Goal: Information Seeking & Learning: Learn about a topic

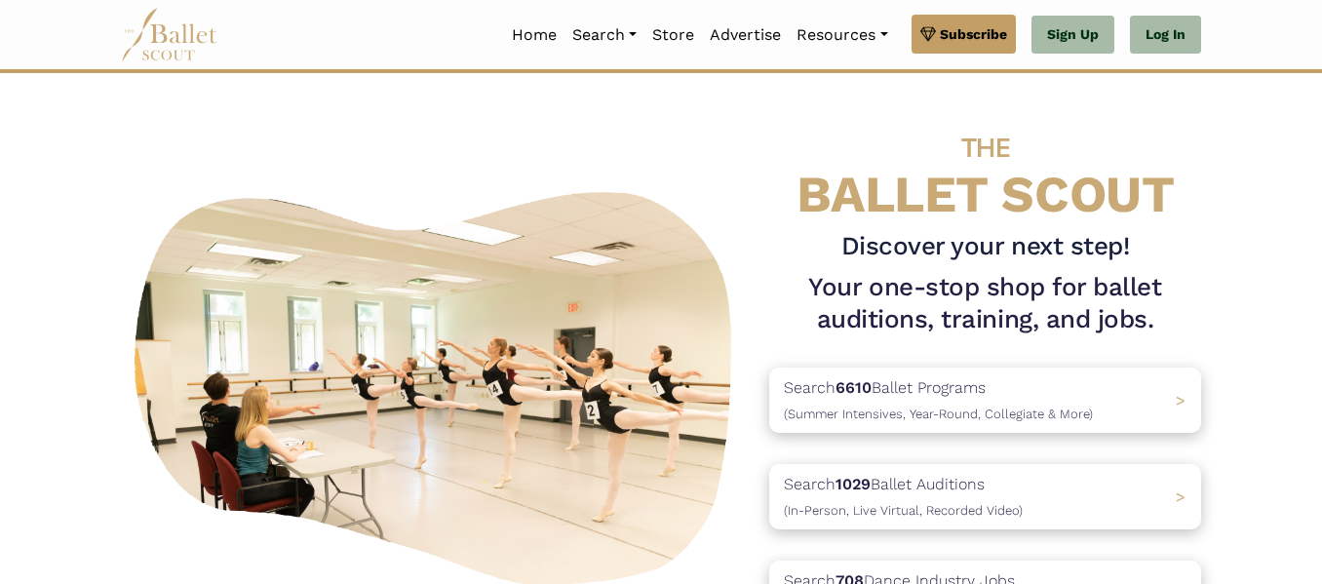
click at [1155, 218] on h4 "THE BALLET SCOUT" at bounding box center [985, 167] width 432 height 110
click at [1199, 185] on h4 "THE BALLET SCOUT" at bounding box center [985, 167] width 432 height 110
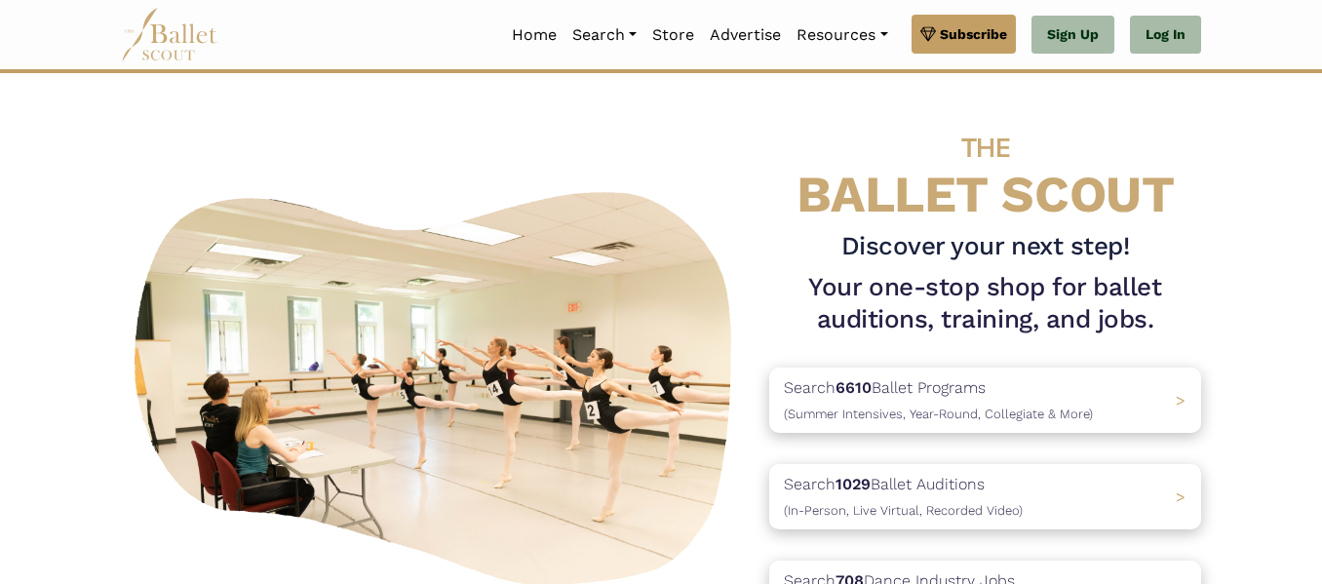
click at [1216, 136] on div "THE BALLET SCOUT Discover your next step! Your one-stop shop for ballet auditio…" at bounding box center [984, 384] width 463 height 545
click at [1166, 21] on link "Log In" at bounding box center [1165, 35] width 71 height 39
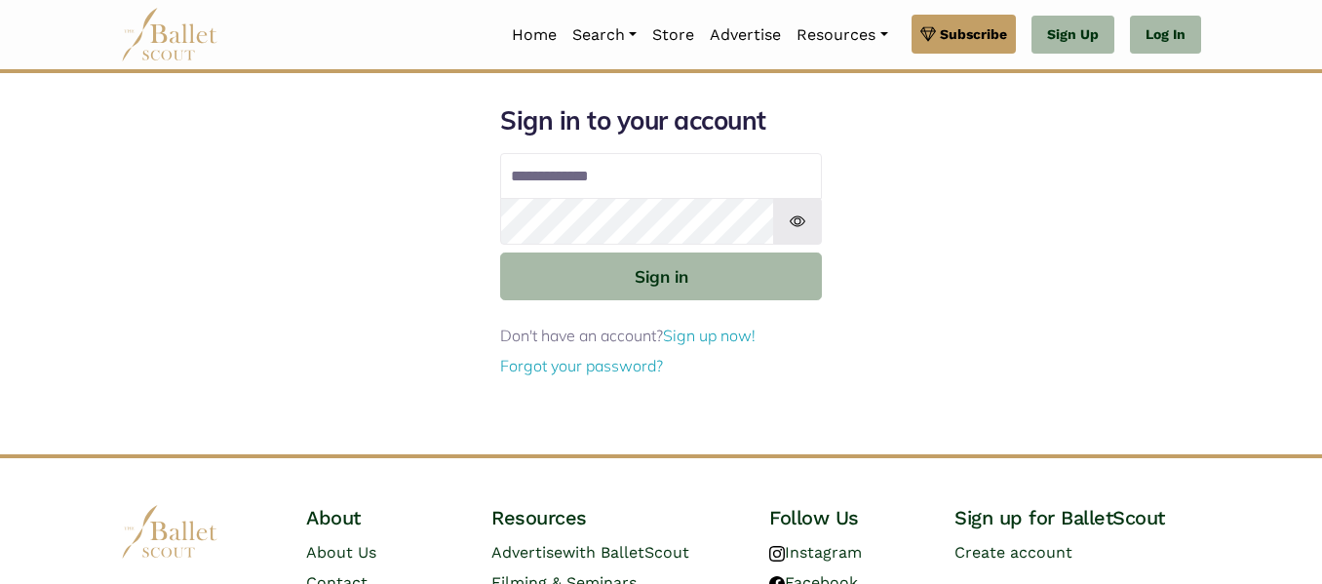
type input "**********"
click at [1236, 393] on body "Premium Feature Make this audition season count. Upgrade to premium for access …" at bounding box center [661, 368] width 1322 height 737
click at [22, 366] on body "Premium Feature Make this audition season count. Upgrade to premium for access …" at bounding box center [661, 368] width 1322 height 737
click at [1238, 366] on body "Premium Feature Make this audition season count. Upgrade to premium for access …" at bounding box center [661, 368] width 1322 height 737
click at [35, 341] on body "Premium Feature Make this audition season count. Upgrade to premium for access …" at bounding box center [661, 368] width 1322 height 737
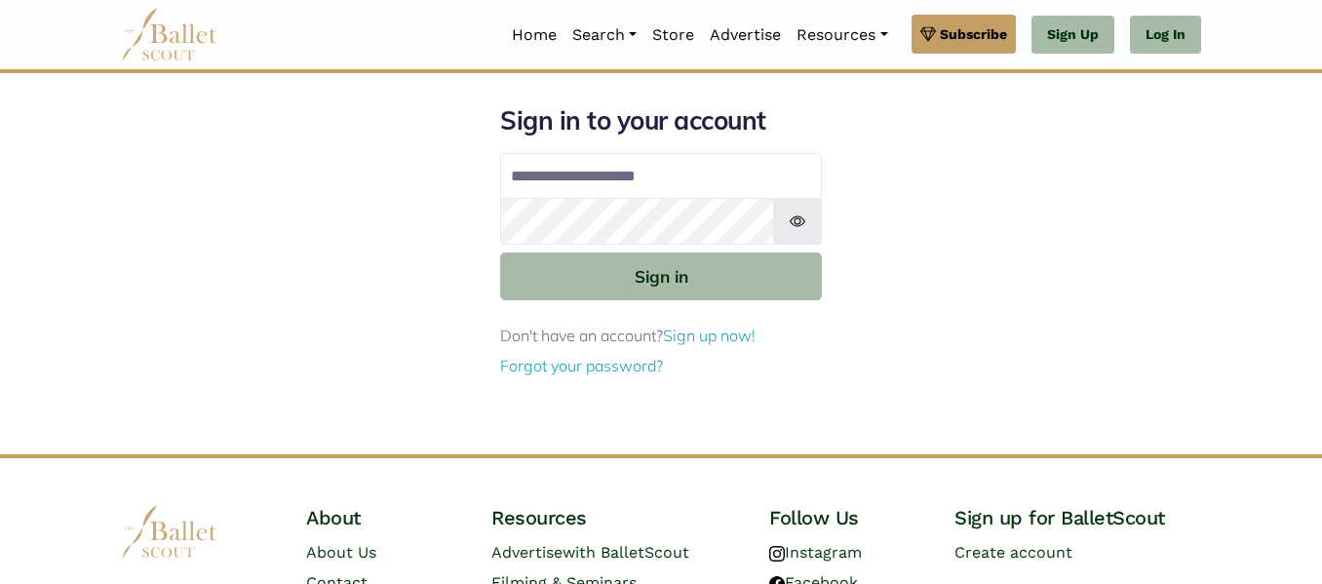
click at [1217, 357] on body "Premium Feature Make this audition season count. Upgrade to premium for access …" at bounding box center [661, 368] width 1322 height 737
click at [1243, 339] on body "Premium Feature Make this audition season count. Upgrade to premium for access …" at bounding box center [661, 368] width 1322 height 737
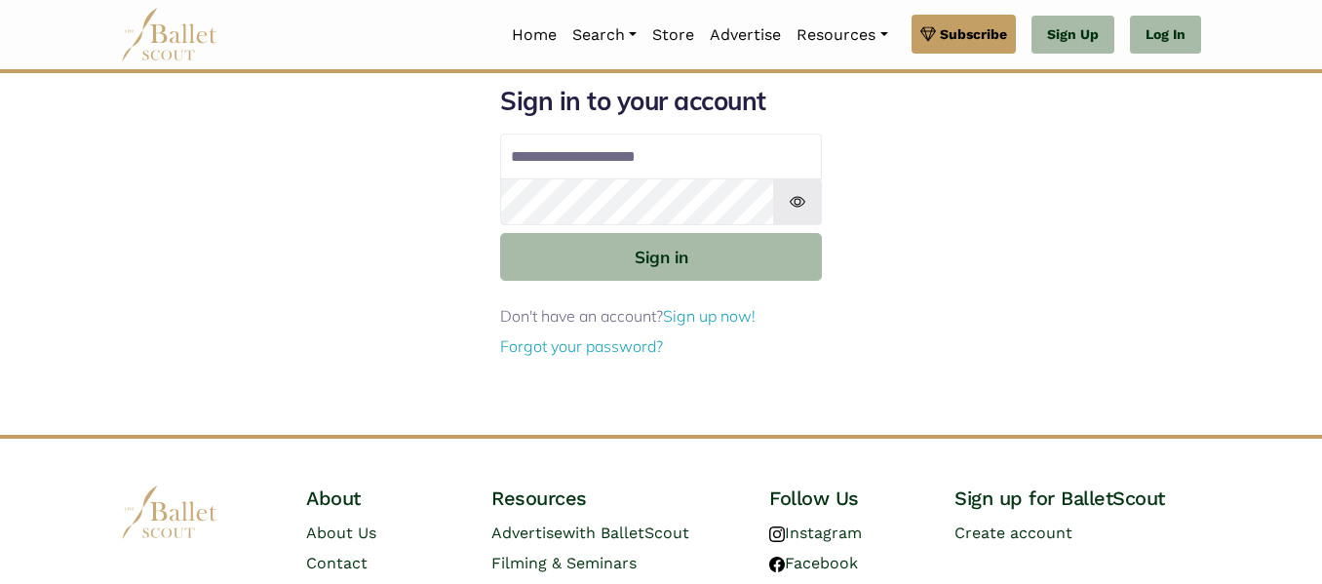
scroll to position [15, 0]
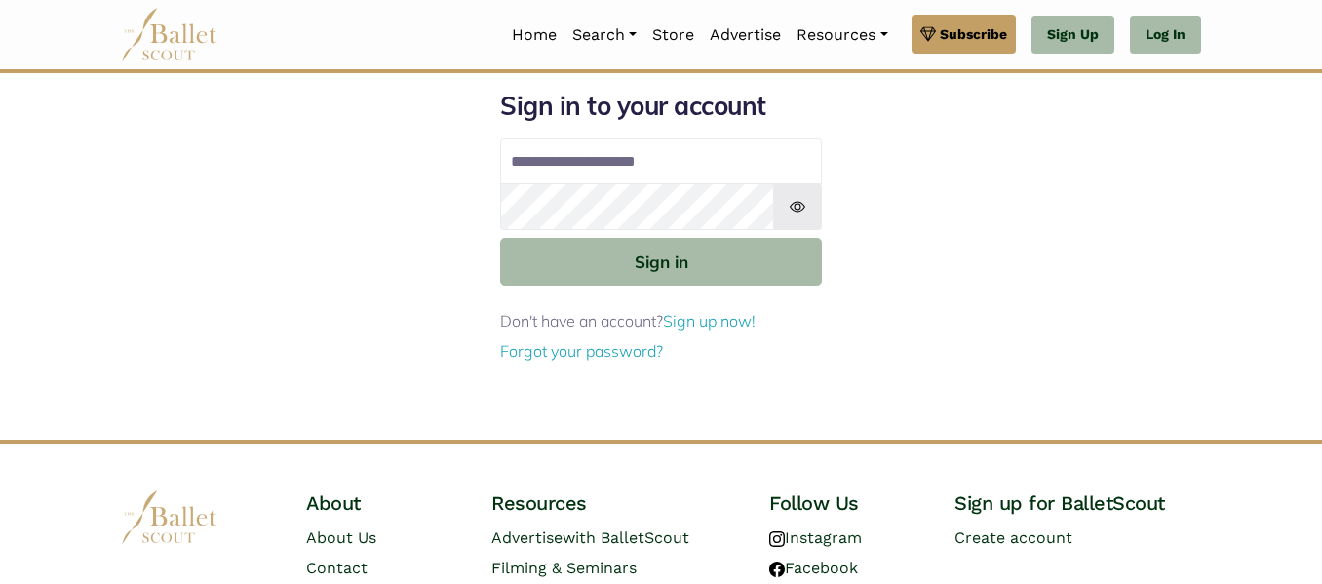
click at [1173, 424] on div "**********" at bounding box center [660, 265] width 1111 height 350
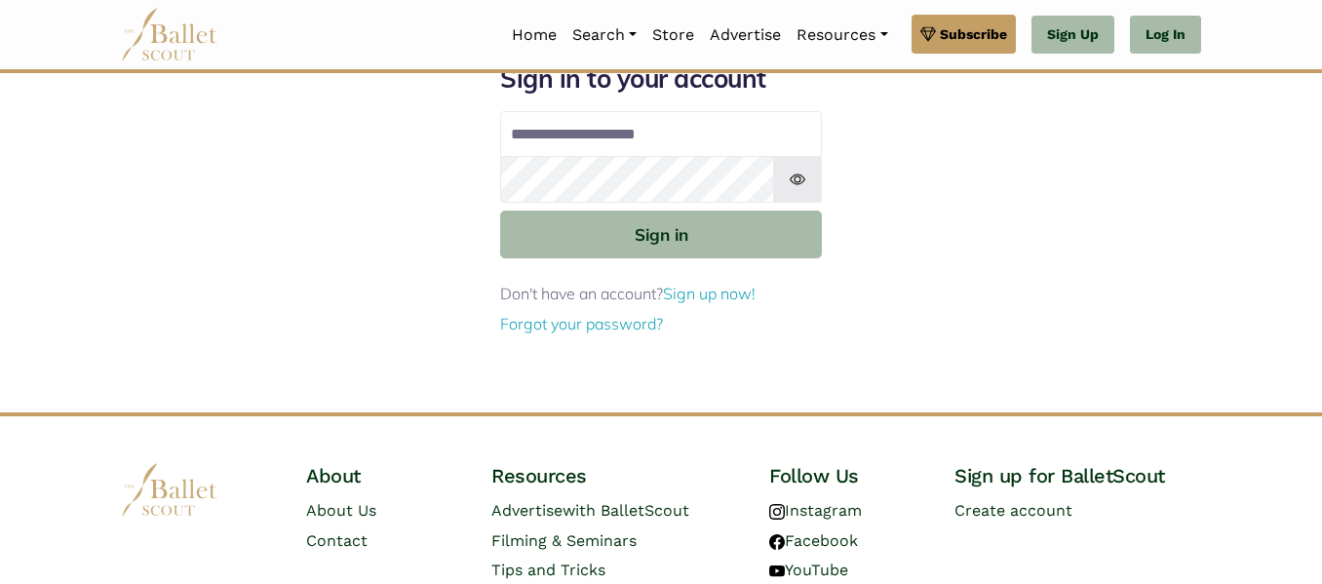
scroll to position [57, 0]
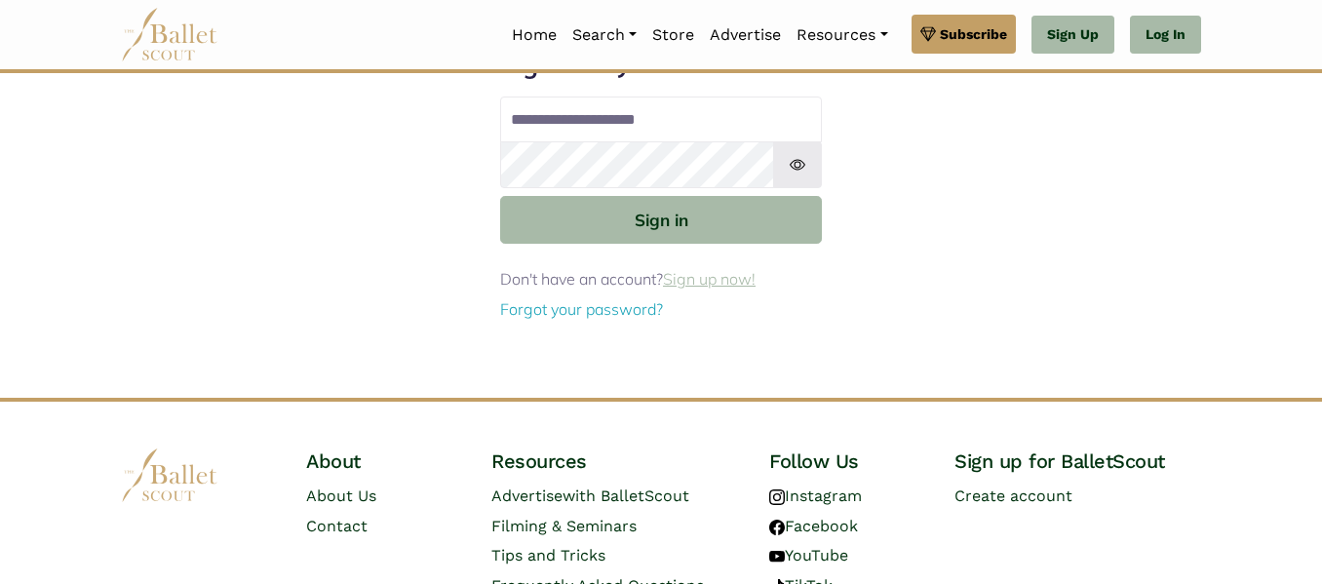
click at [712, 286] on link "Sign up now!" at bounding box center [709, 278] width 93 height 19
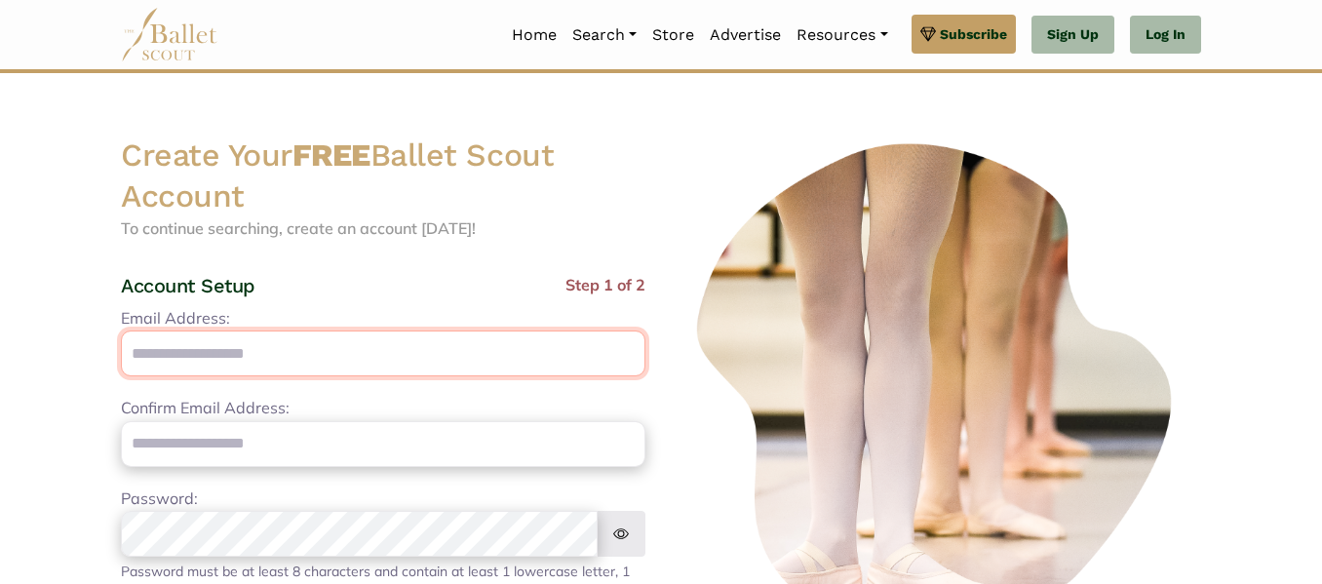
click at [274, 367] on input "Email Address:" at bounding box center [383, 353] width 524 height 46
type input "**********"
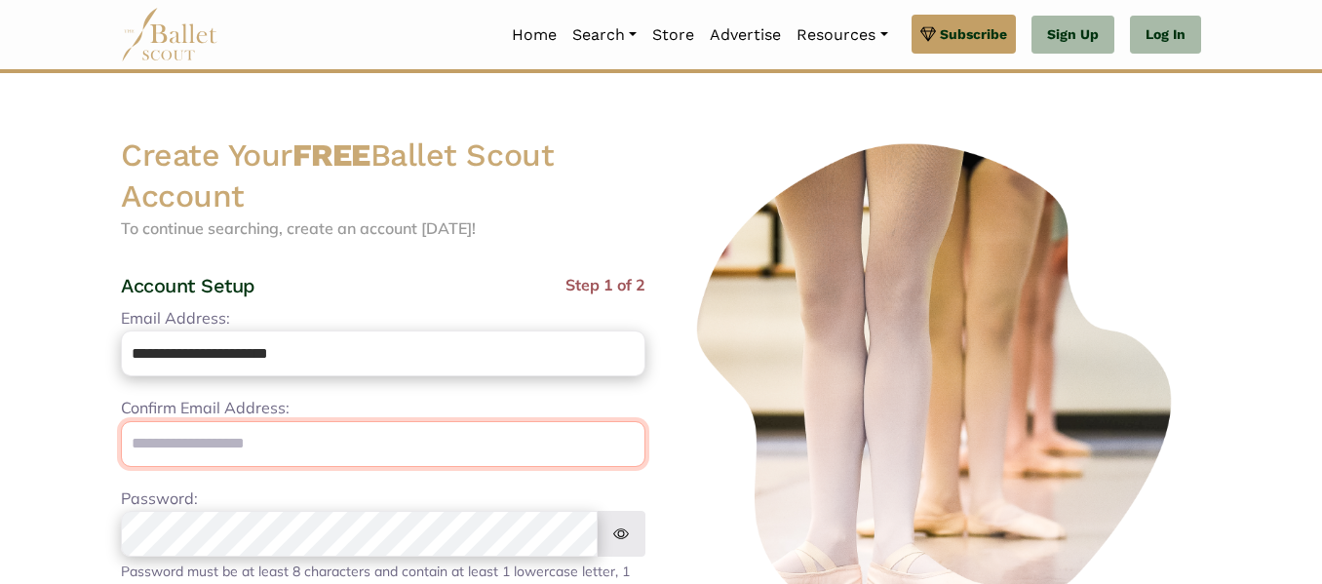
click at [368, 443] on input "email" at bounding box center [383, 444] width 524 height 46
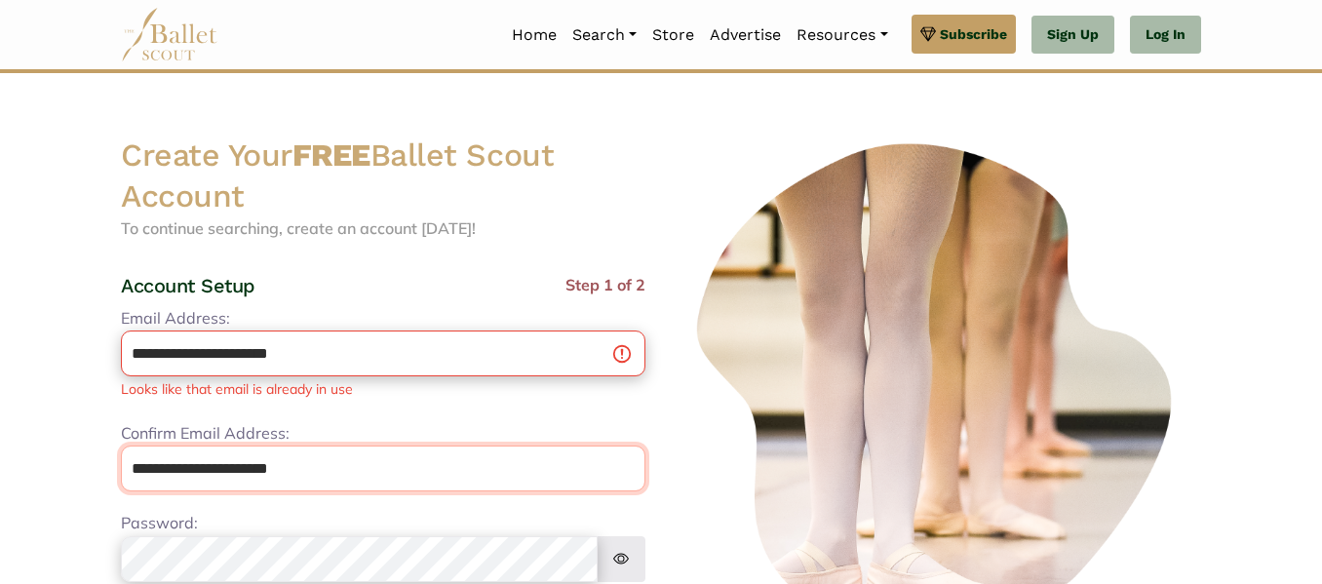
type input "**********"
click at [499, 511] on div "Password: Password must be at least 8 characters and contain at least: 1 lowerc…" at bounding box center [383, 570] width 524 height 118
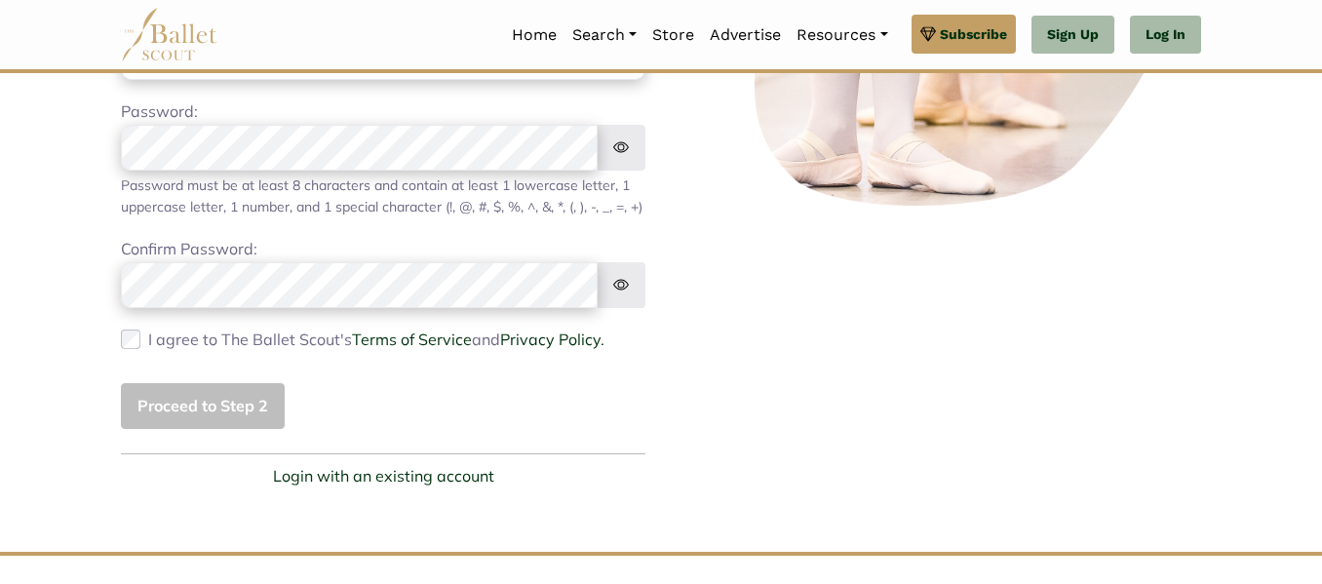
scroll to position [467, 0]
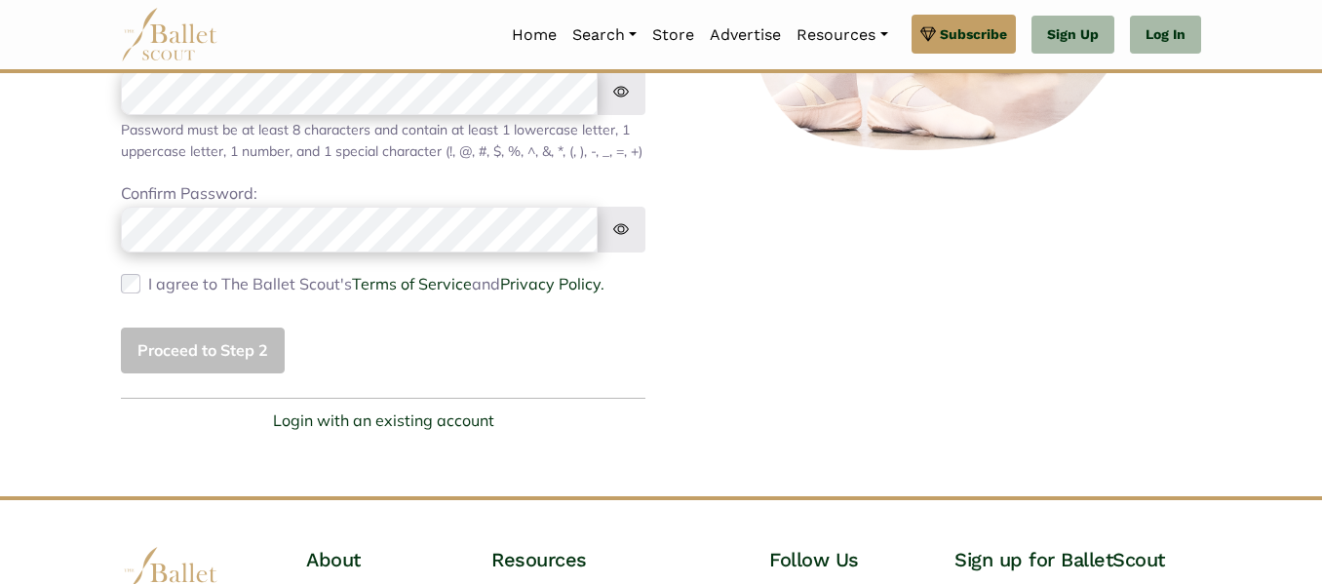
click at [243, 297] on label "I agree to The Ballet Scout's Terms of Service and Privacy Policy." at bounding box center [376, 284] width 456 height 25
click at [347, 359] on div "Proceed to Step 2" at bounding box center [383, 351] width 524 height 46
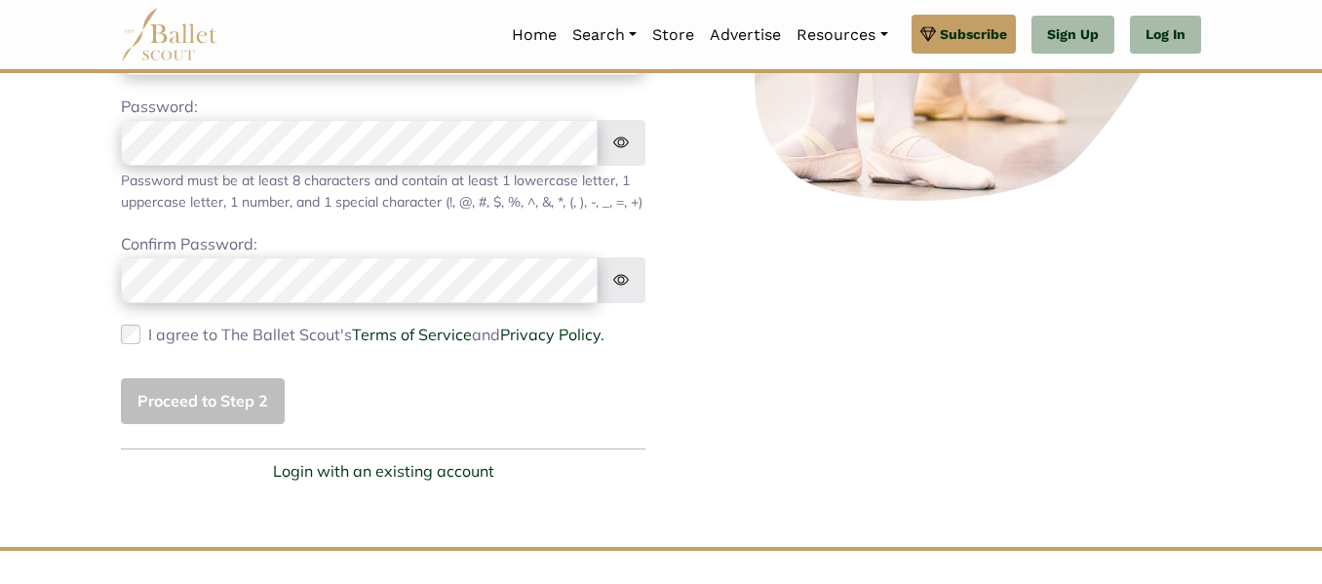
scroll to position [536, 0]
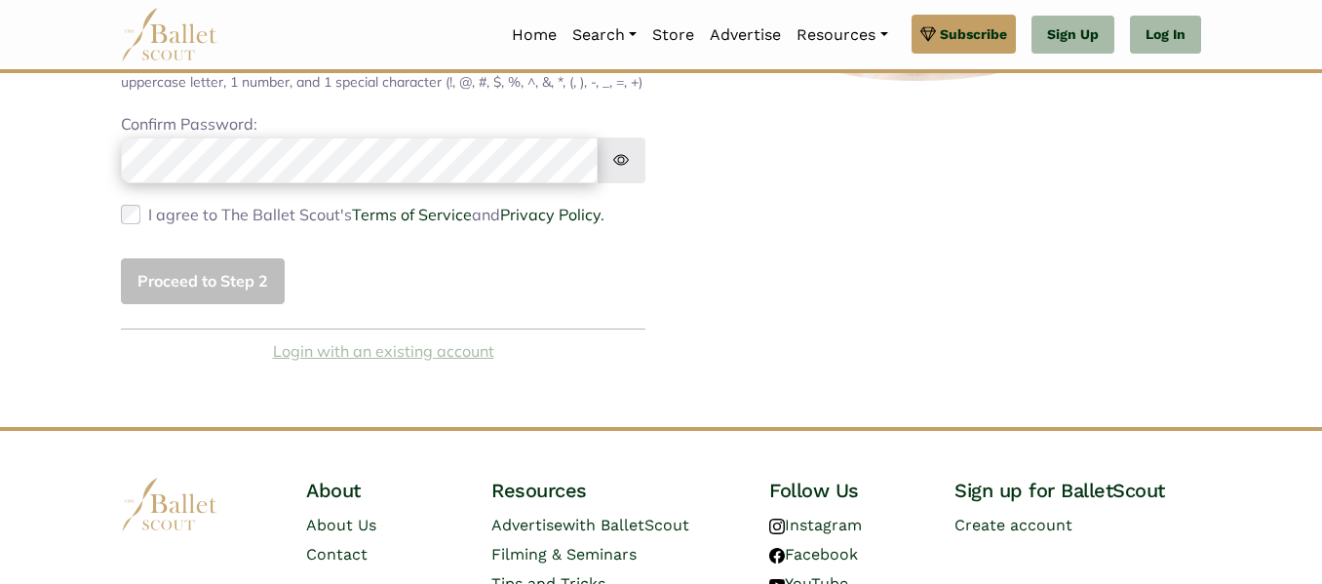
click at [406, 365] on link "Login with an existing account" at bounding box center [383, 351] width 221 height 25
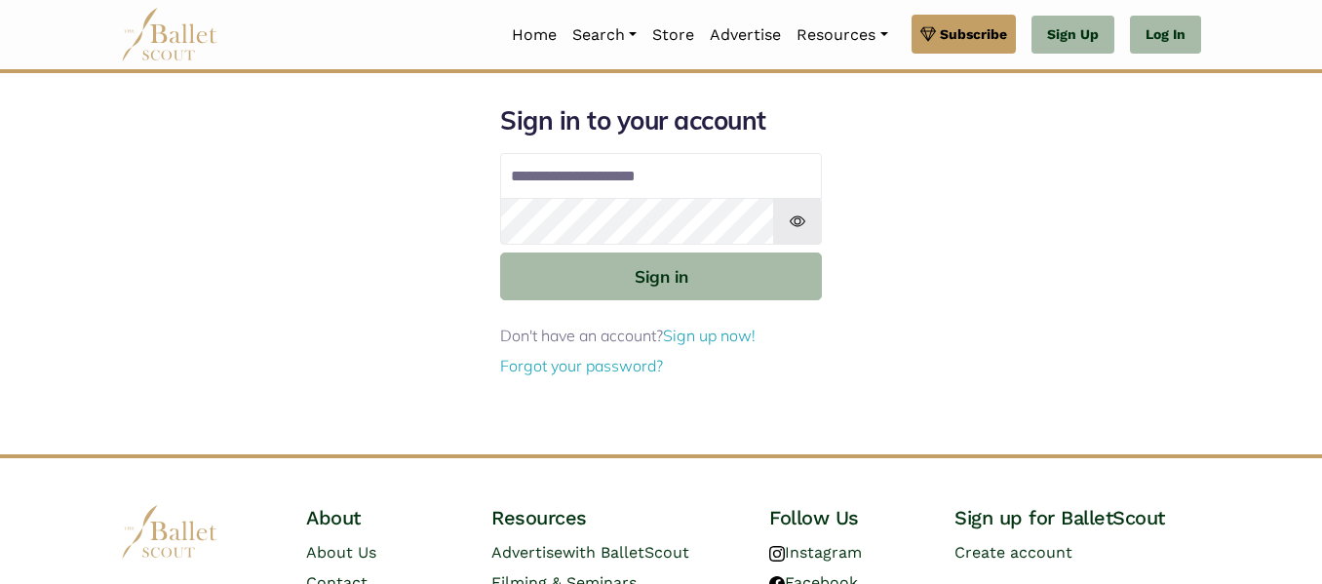
drag, startPoint x: 737, startPoint y: 175, endPoint x: 376, endPoint y: 212, distance: 362.5
click at [376, 212] on div "**********" at bounding box center [660, 279] width 1111 height 350
type input "*"
type input "**********"
click at [607, 303] on form "**********" at bounding box center [661, 241] width 322 height 275
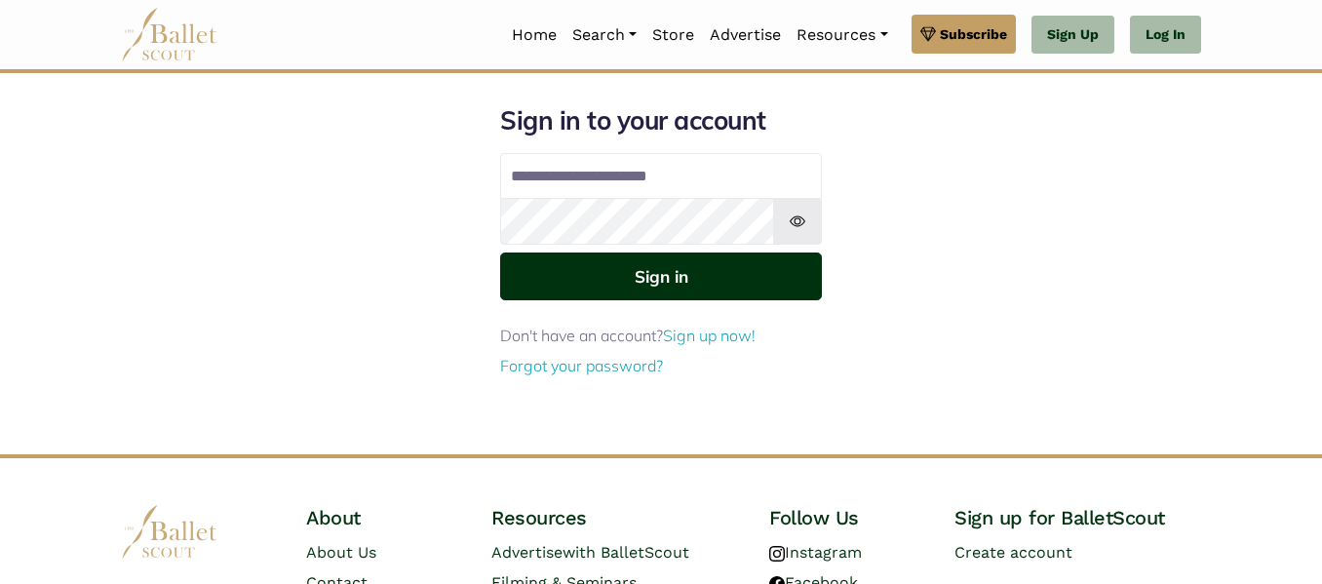
click at [603, 289] on button "Sign in" at bounding box center [661, 276] width 322 height 48
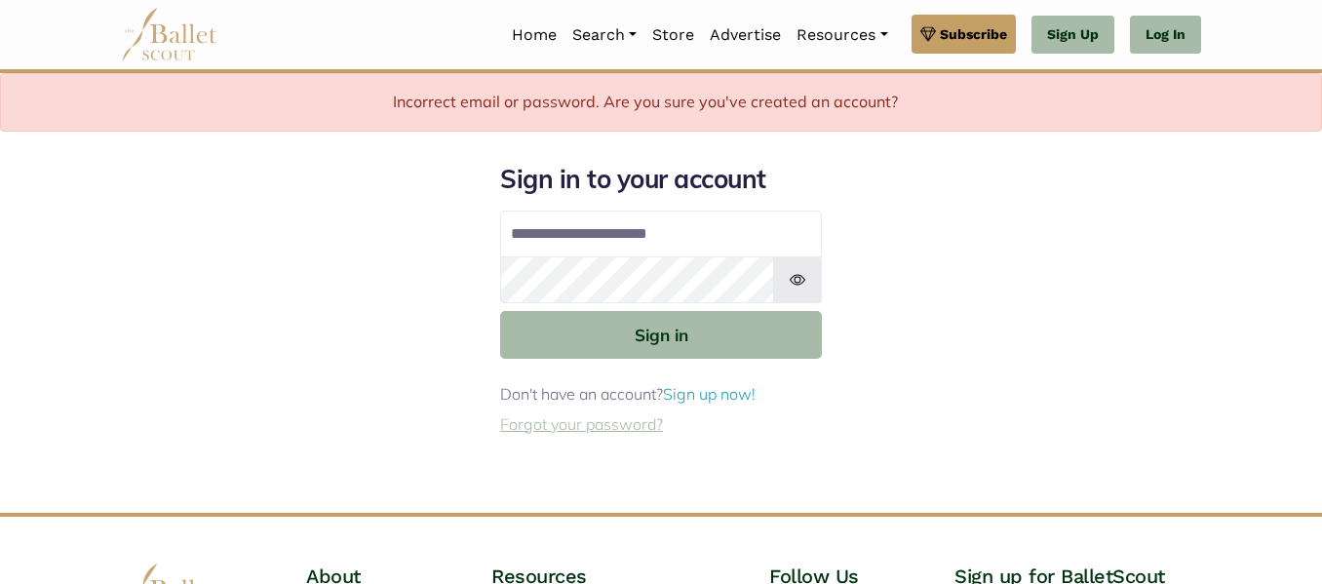
click at [629, 427] on link "Forgot your password?" at bounding box center [581, 423] width 163 height 19
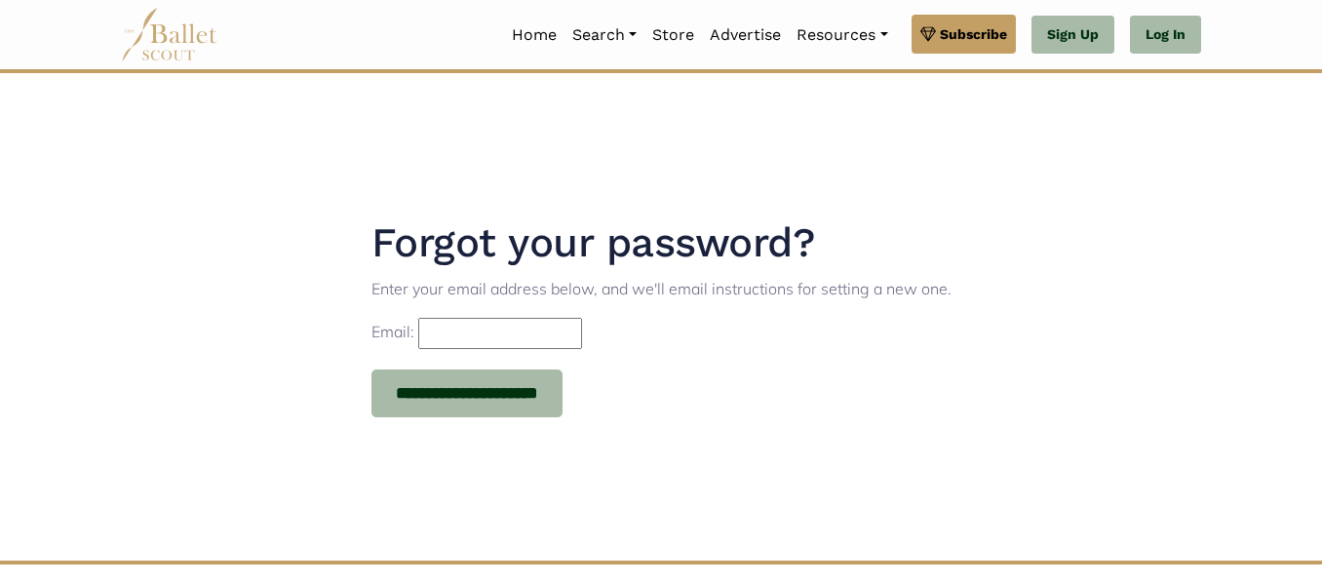
click at [565, 341] on input "Email:" at bounding box center [500, 333] width 164 height 31
type input "**********"
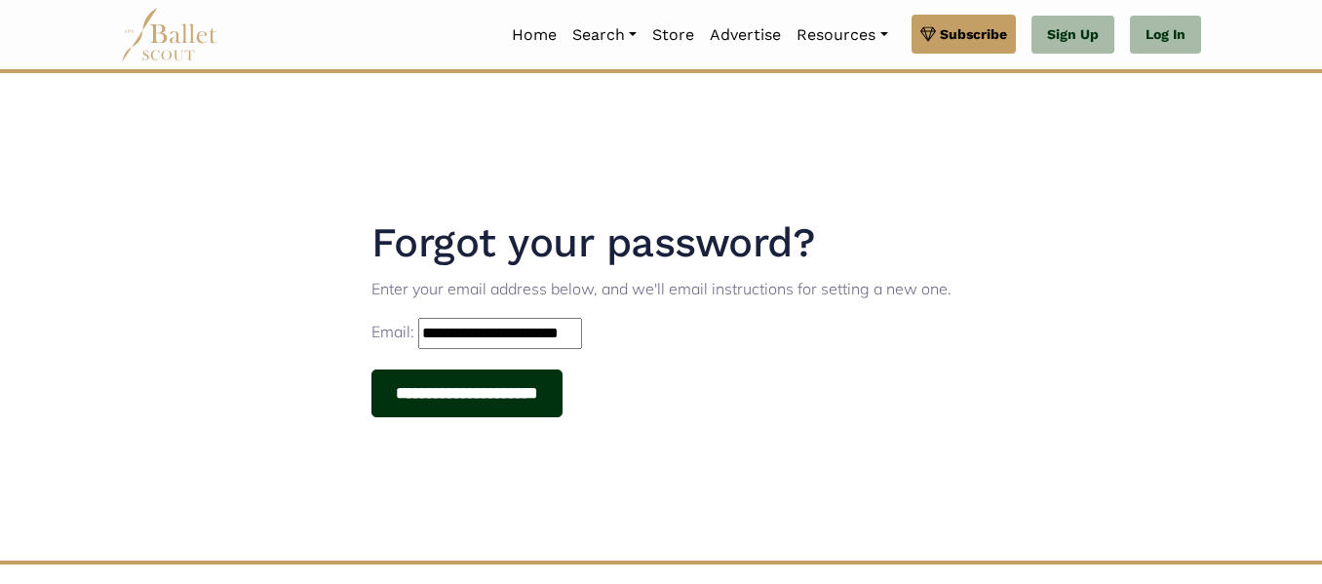
click at [535, 411] on input "**********" at bounding box center [467, 393] width 192 height 49
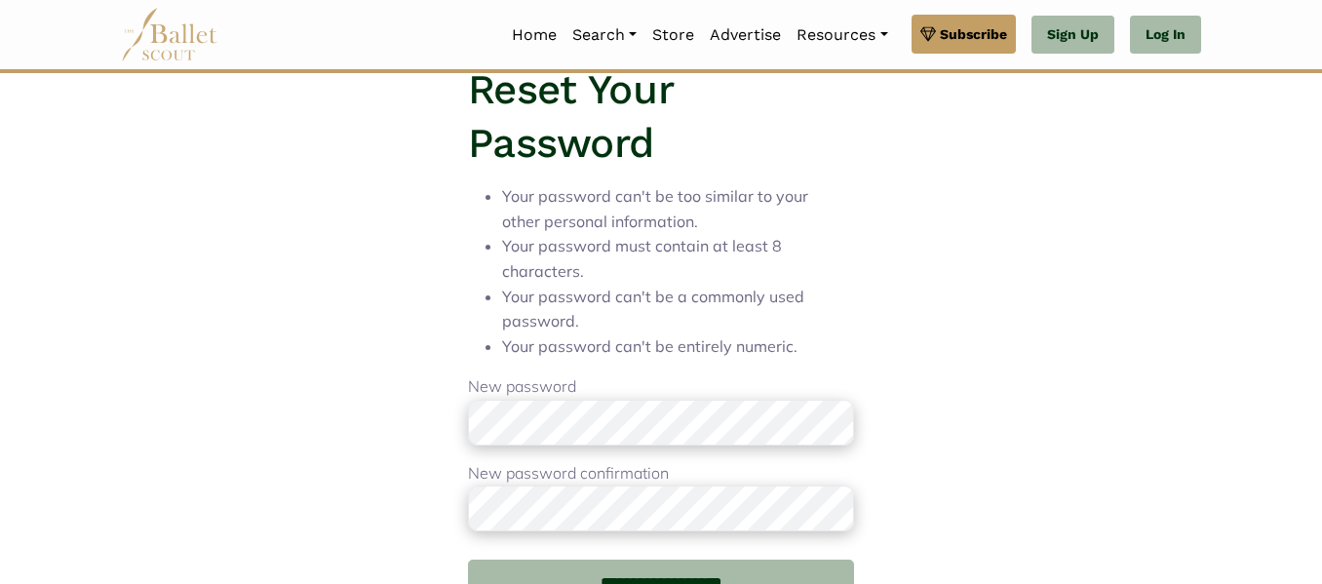
scroll to position [82, 0]
click at [806, 557] on form "**********" at bounding box center [661, 393] width 386 height 423
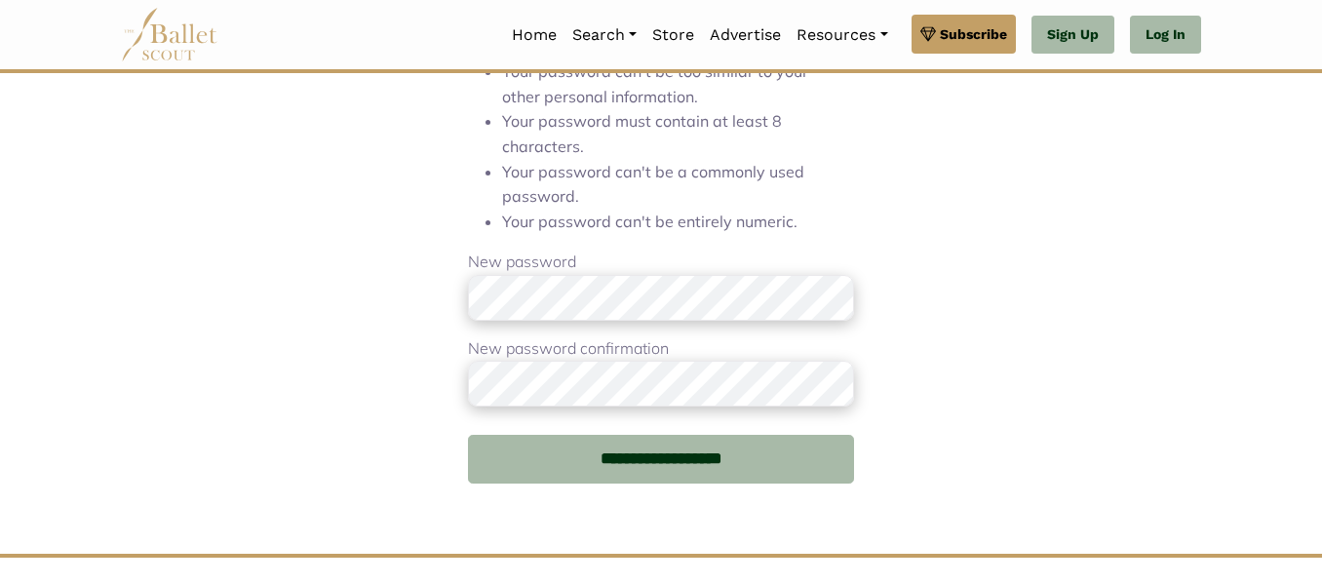
scroll to position [208, 0]
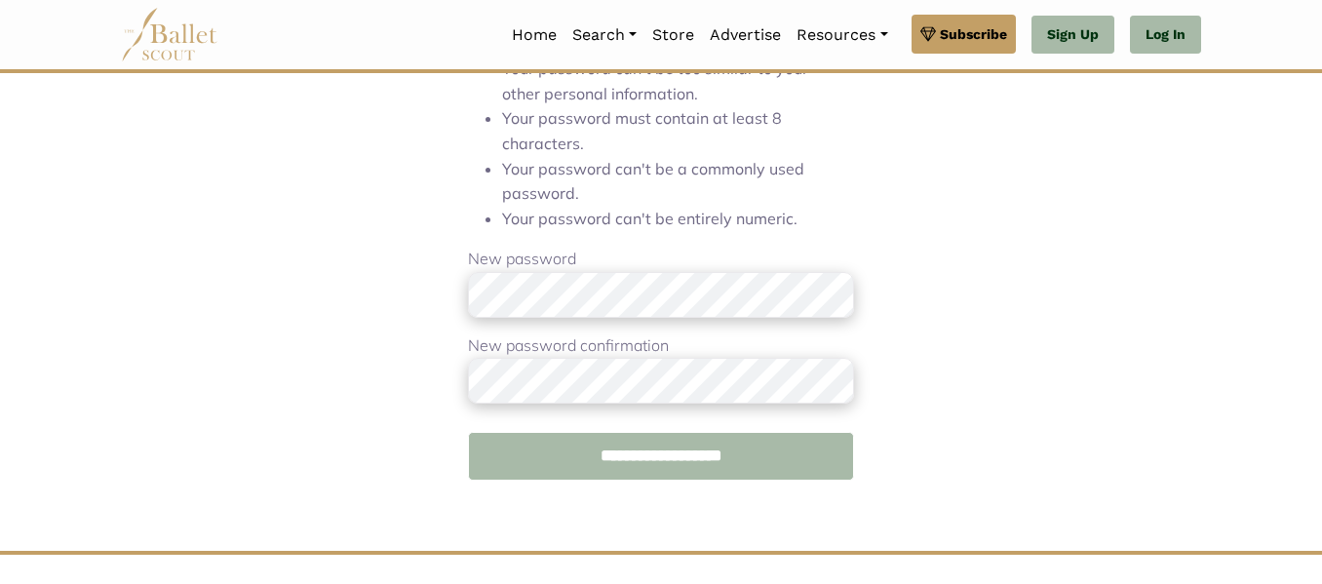
click at [792, 452] on input "**********" at bounding box center [661, 456] width 386 height 49
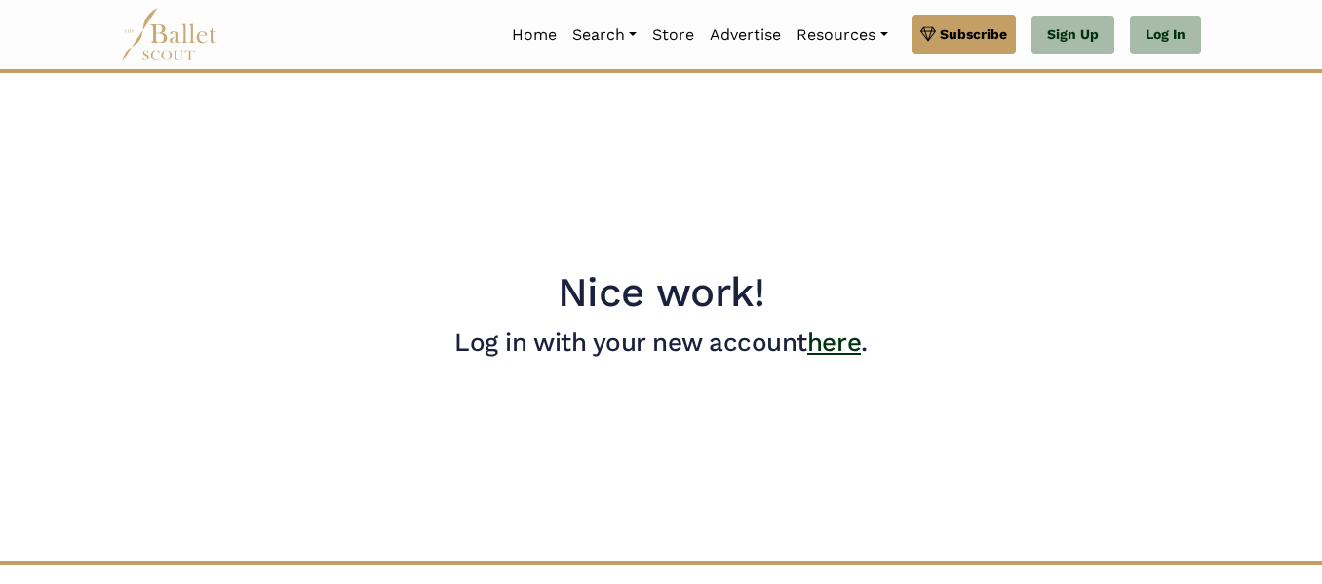
click at [820, 349] on link "here" at bounding box center [834, 342] width 54 height 29
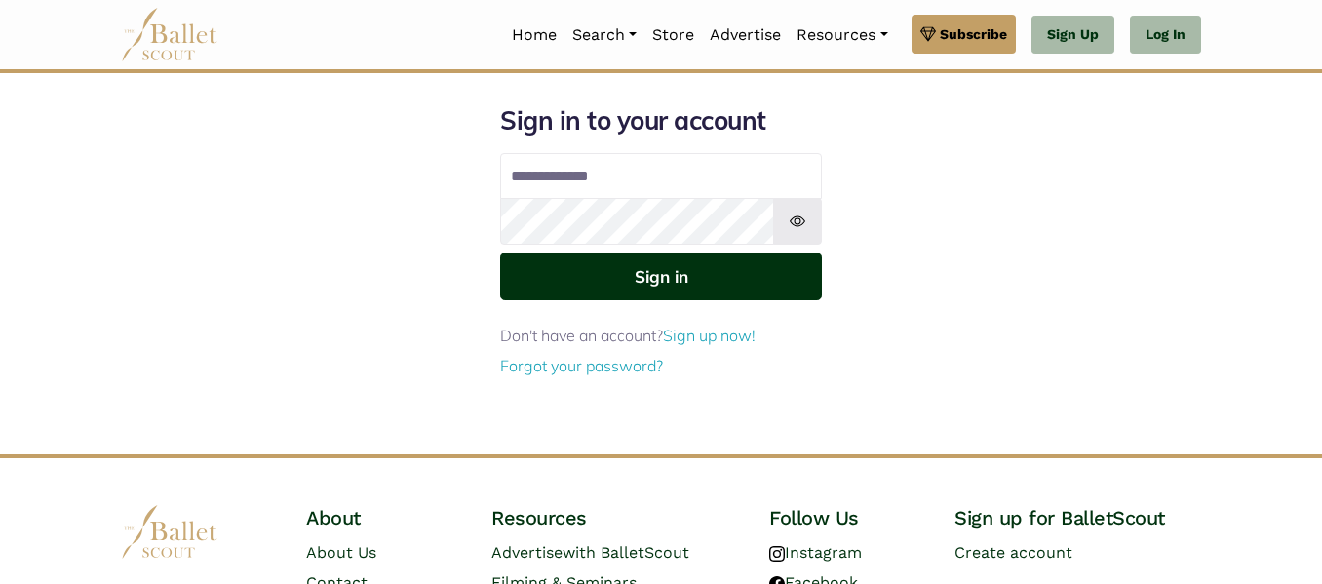
type input "**********"
click at [701, 283] on button "Sign in" at bounding box center [661, 276] width 322 height 48
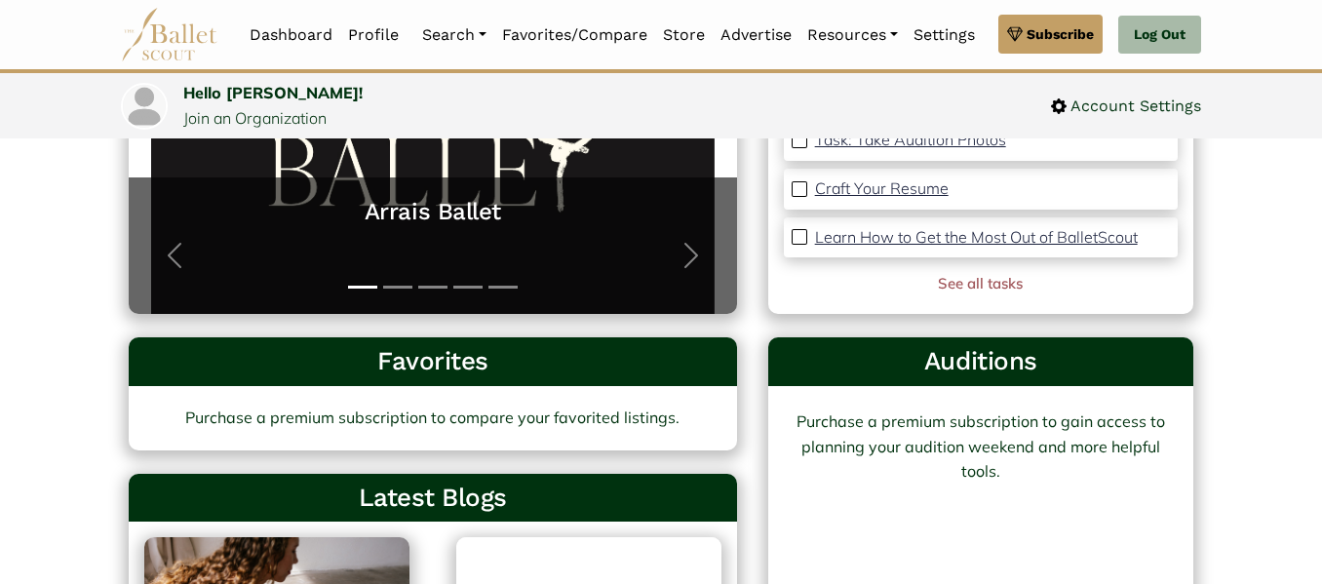
scroll to position [381, 0]
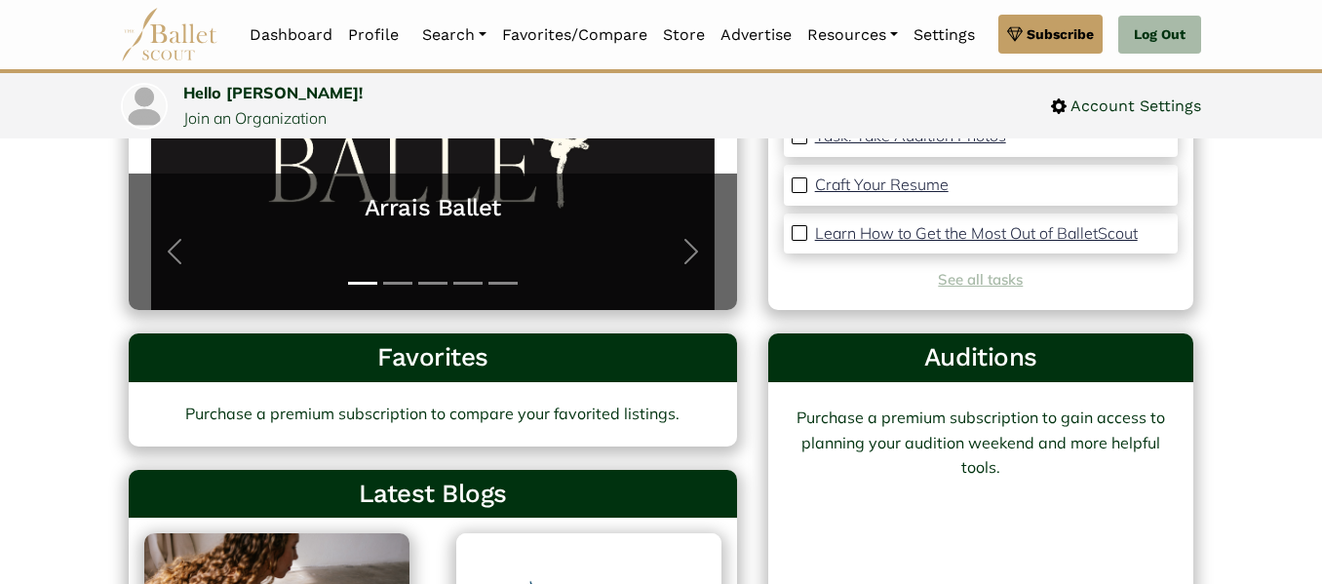
click at [1016, 279] on link "See all tasks" at bounding box center [980, 279] width 85 height 19
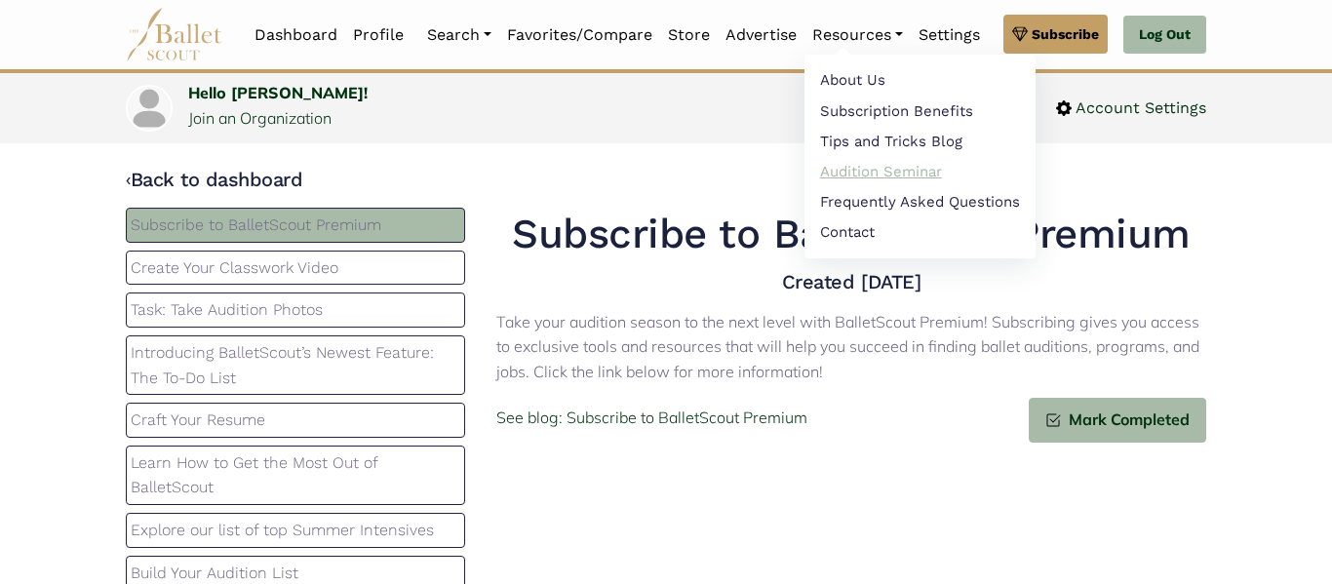
click at [861, 178] on link "Audition Seminar" at bounding box center [919, 171] width 231 height 30
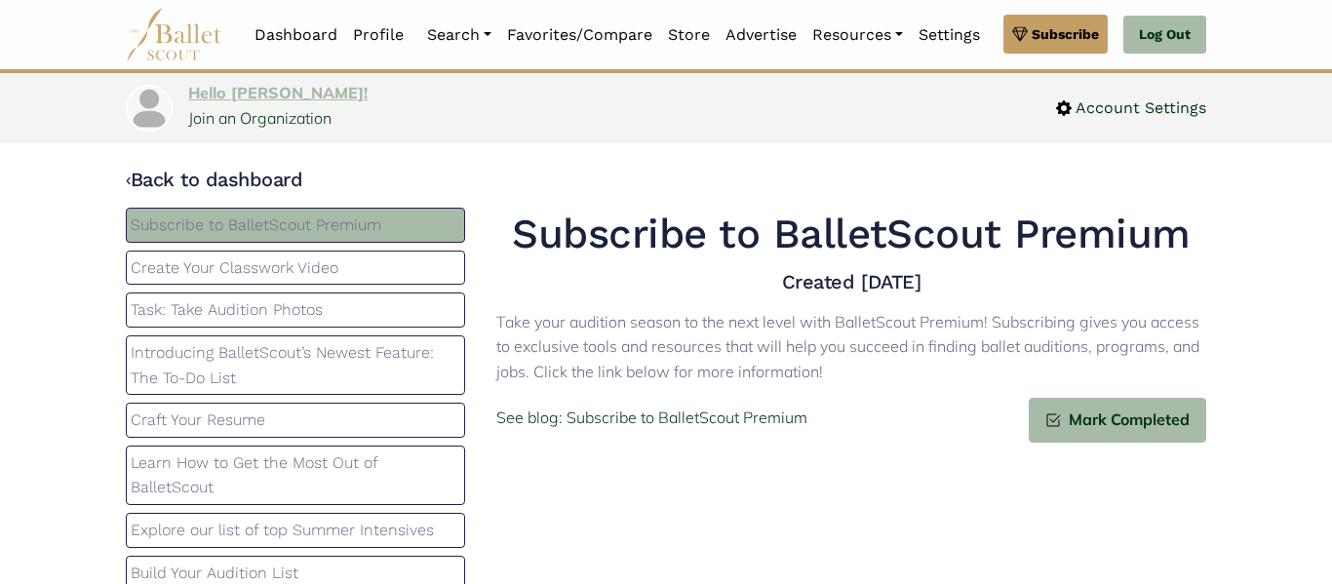
click at [227, 95] on link "Hello John!" at bounding box center [277, 92] width 179 height 19
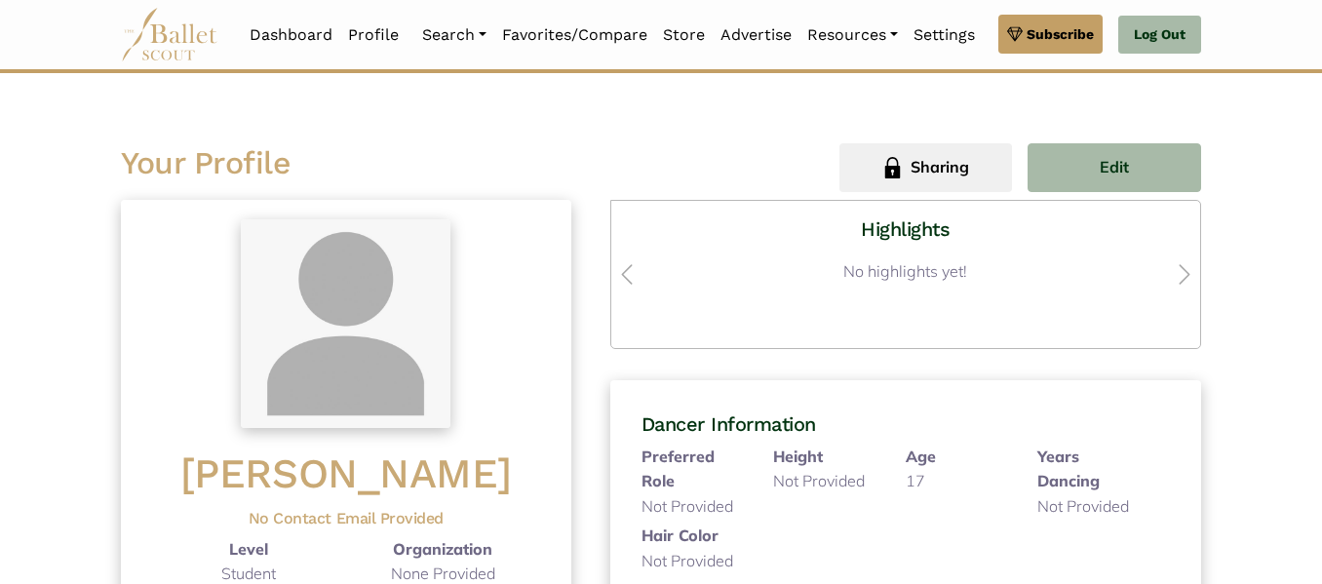
click at [171, 26] on img at bounding box center [169, 35] width 97 height 54
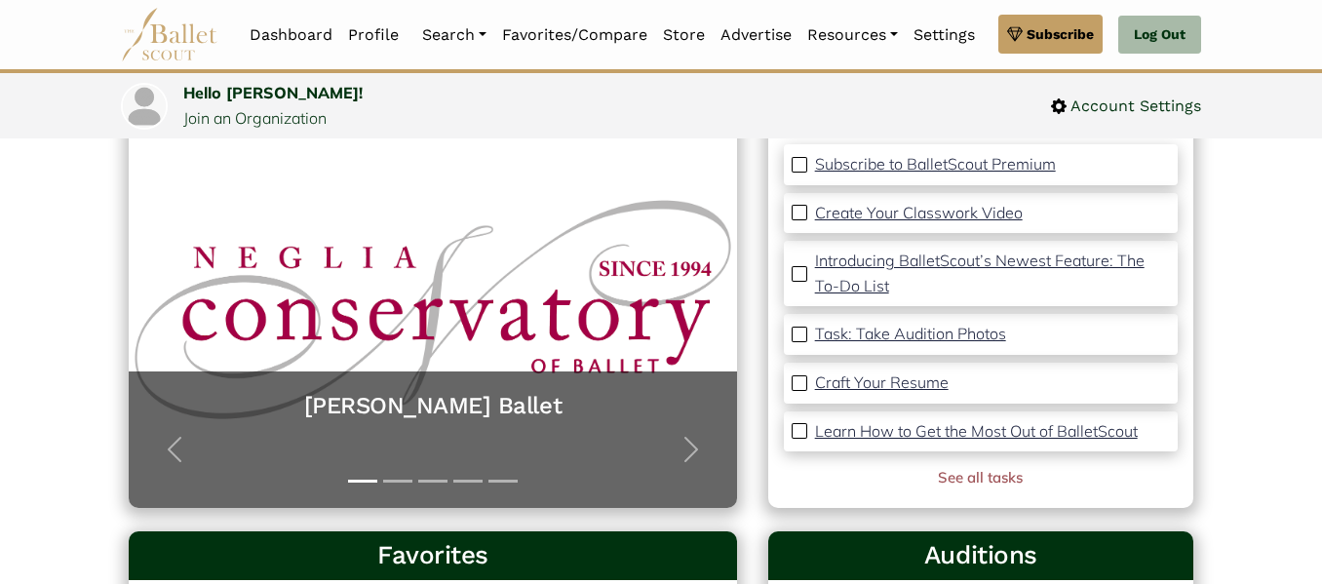
scroll to position [185, 0]
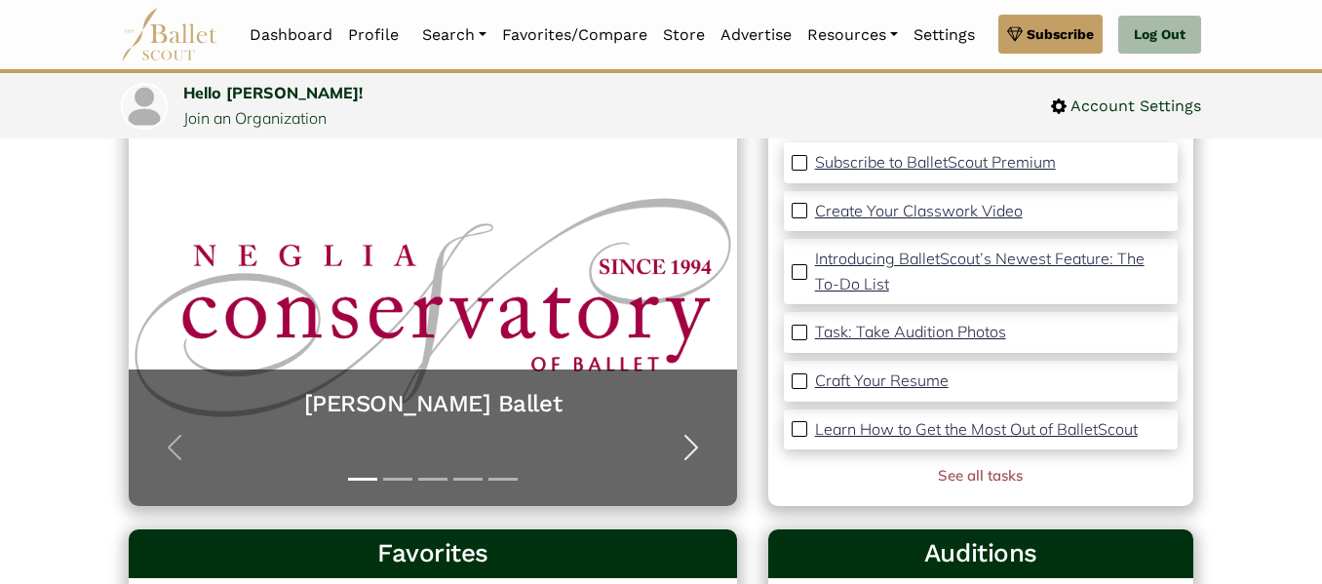
click at [694, 458] on span "button" at bounding box center [691, 447] width 31 height 31
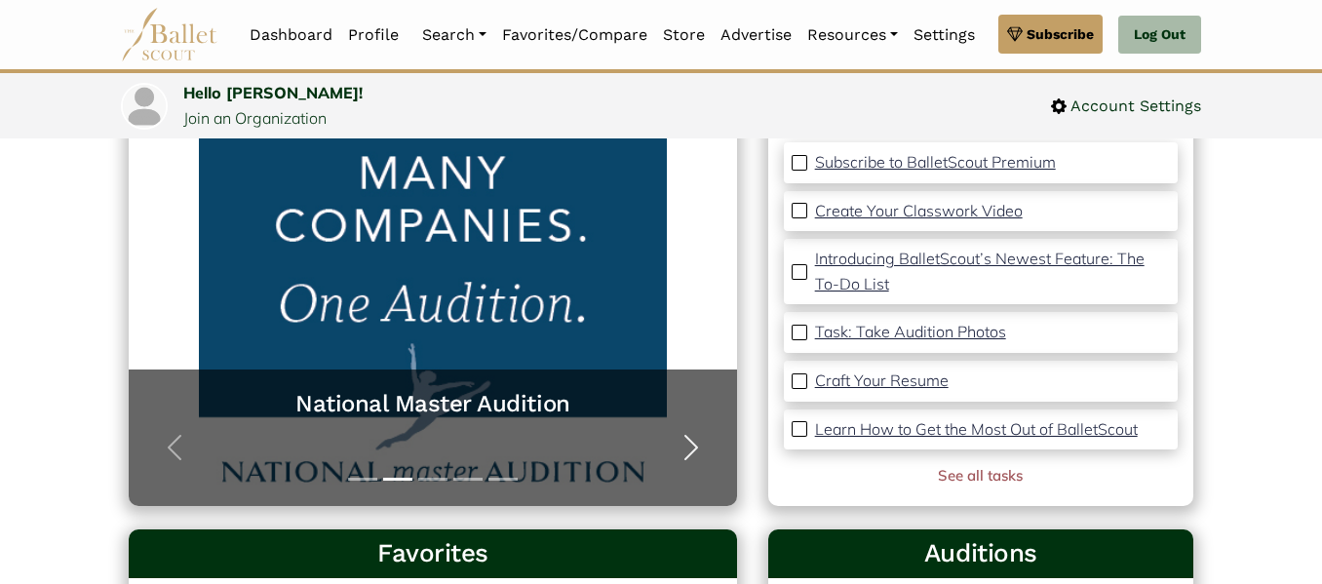
click at [694, 458] on span "button" at bounding box center [691, 447] width 31 height 31
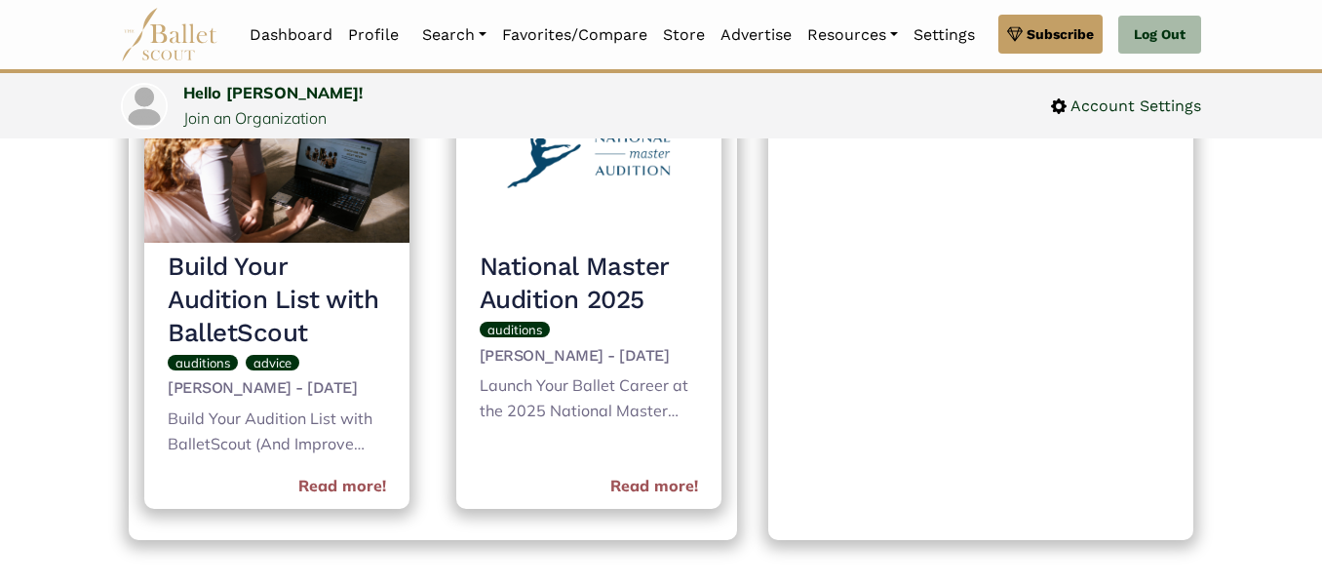
scroll to position [846, 0]
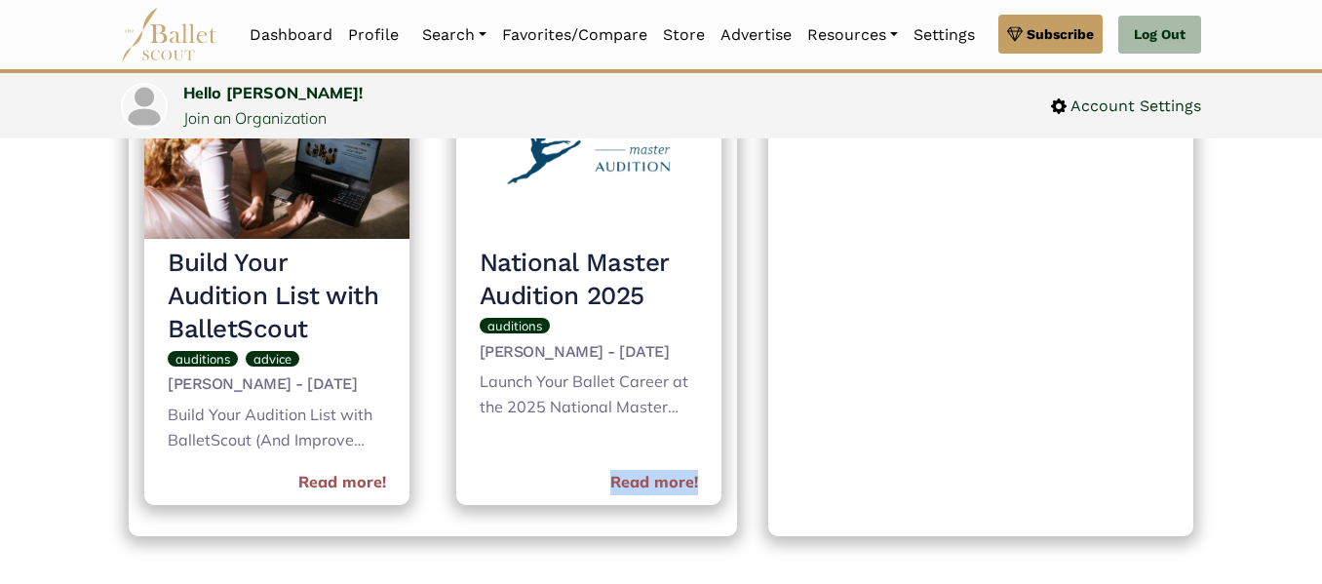
click at [757, 257] on div "Auditions Purchase a premium subscription to gain access to planning your audit…" at bounding box center [981, 202] width 456 height 668
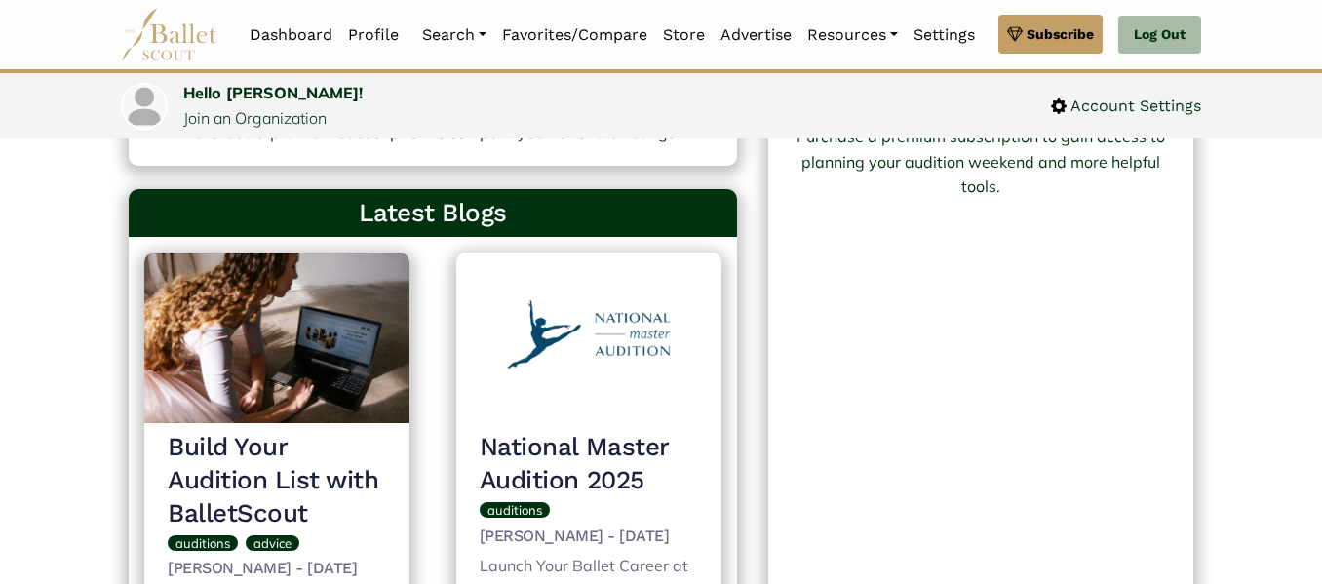
scroll to position [641, 0]
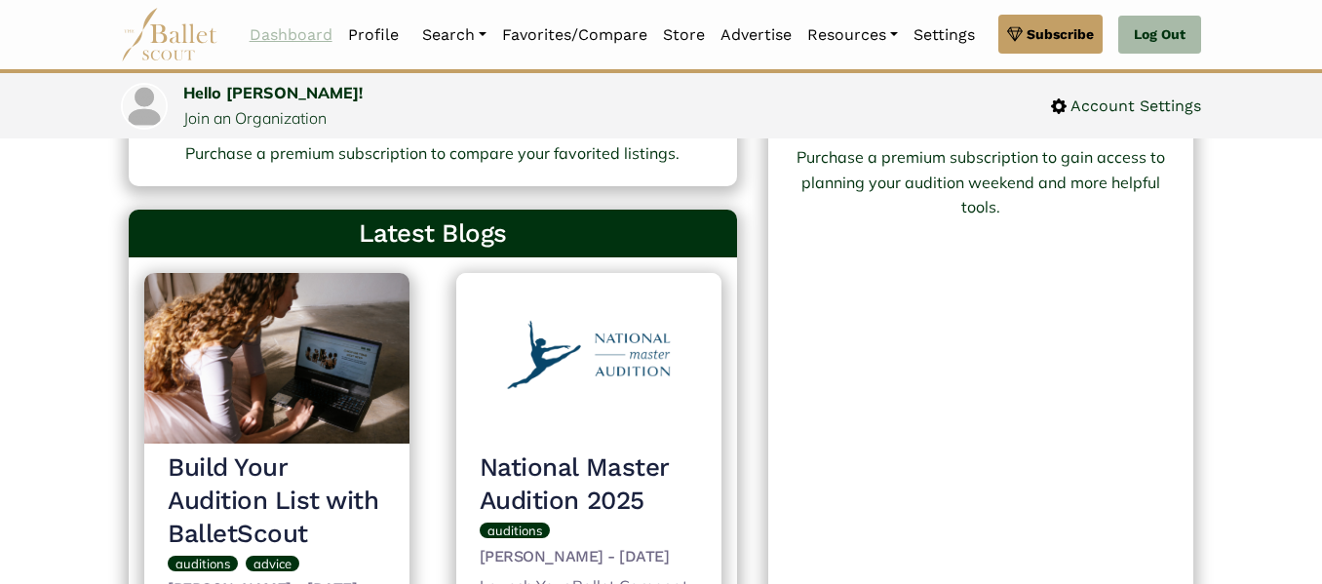
click at [313, 27] on link "Dashboard" at bounding box center [291, 35] width 98 height 41
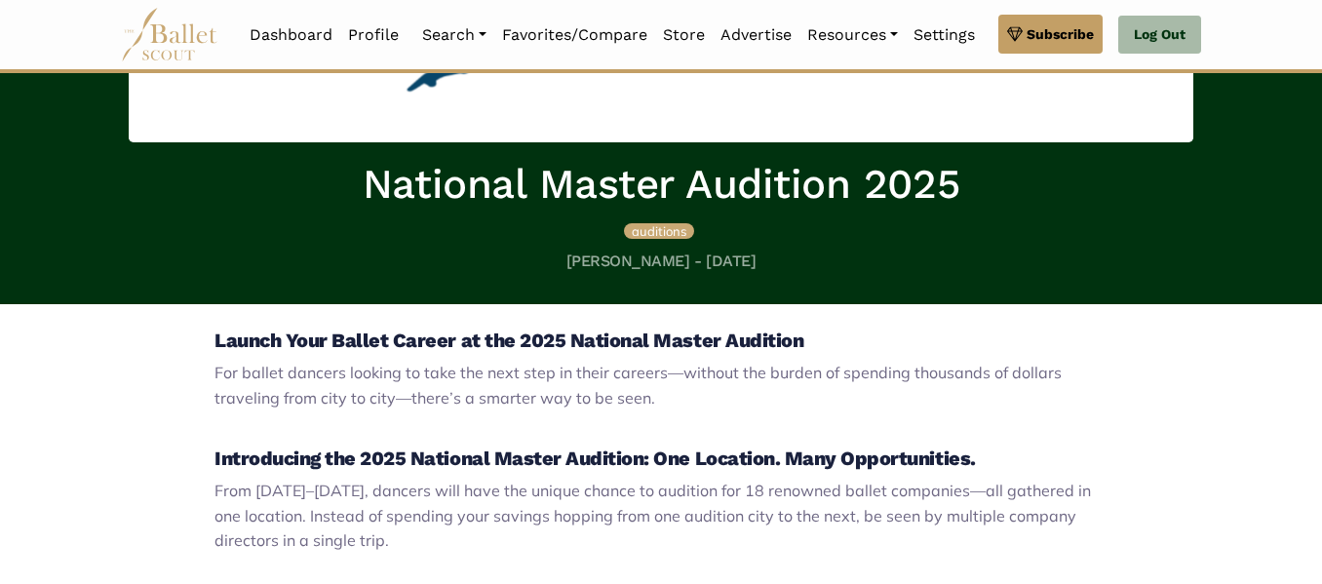
scroll to position [301, 0]
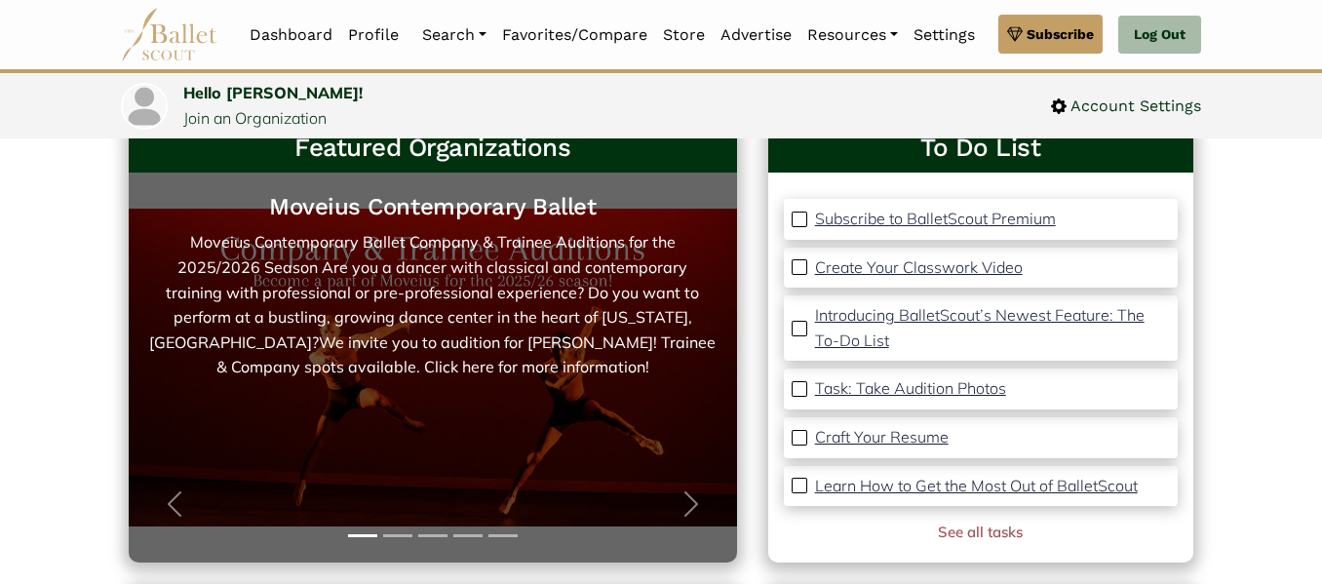
scroll to position [126, 0]
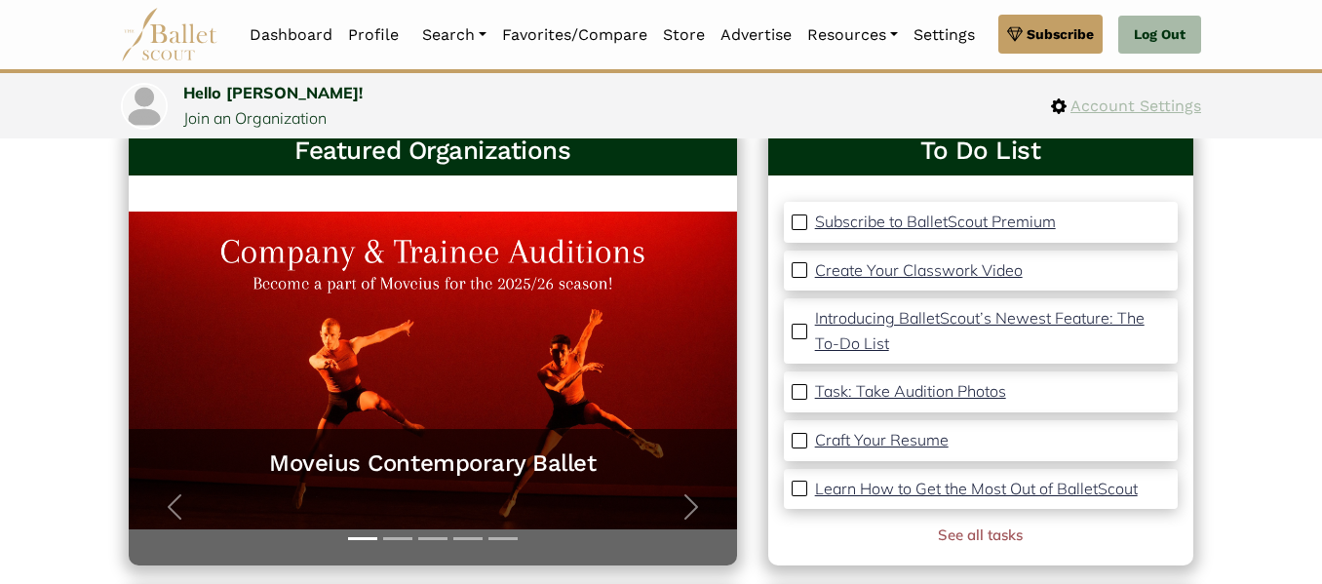
click at [1091, 113] on span "Account Settings" at bounding box center [1133, 106] width 135 height 25
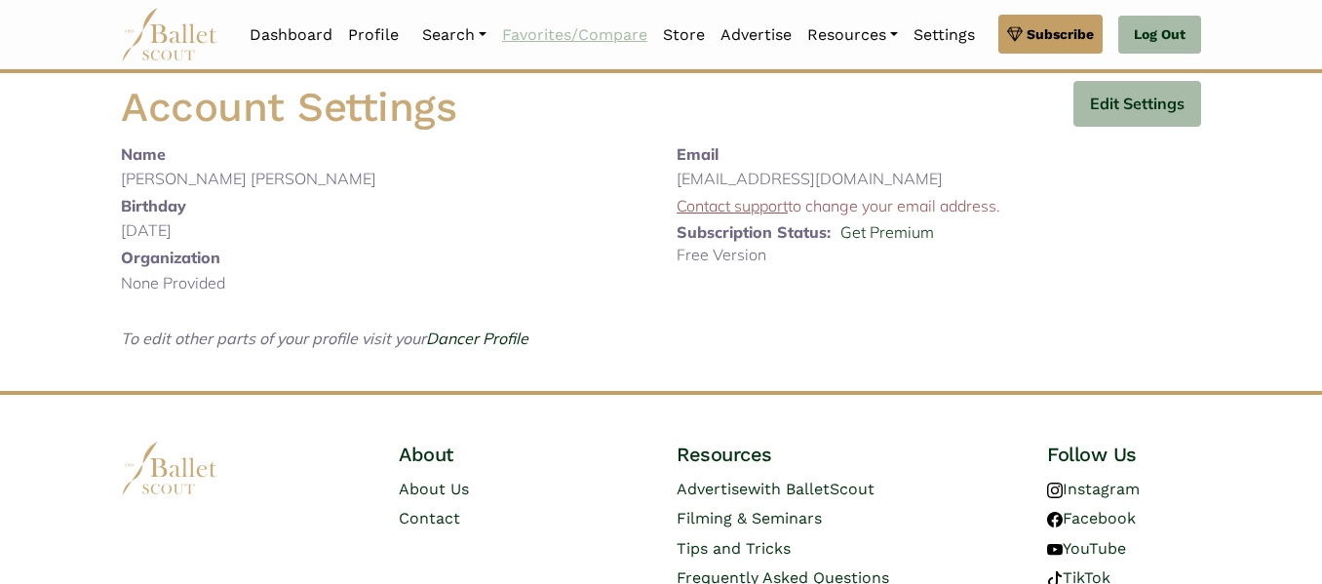
click at [575, 40] on link "Favorites/Compare" at bounding box center [574, 35] width 161 height 41
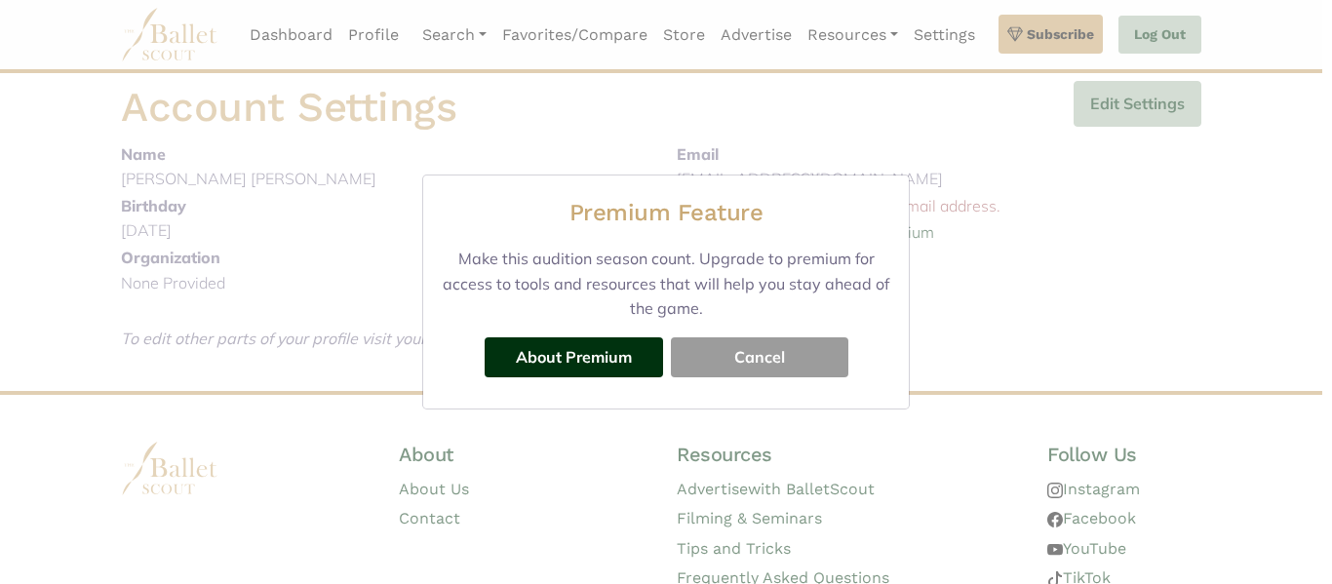
click at [749, 381] on div "About Premium Cancel" at bounding box center [666, 358] width 454 height 72
click at [741, 360] on button "Cancel" at bounding box center [759, 356] width 177 height 39
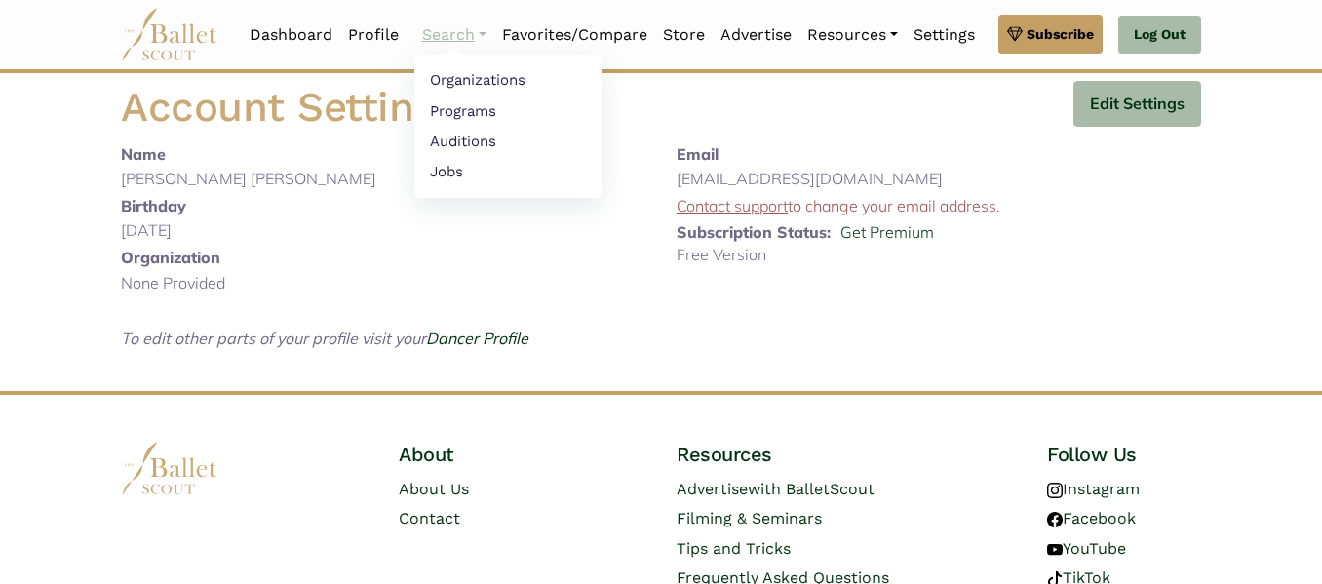
click at [414, 43] on link "Search" at bounding box center [454, 35] width 80 height 41
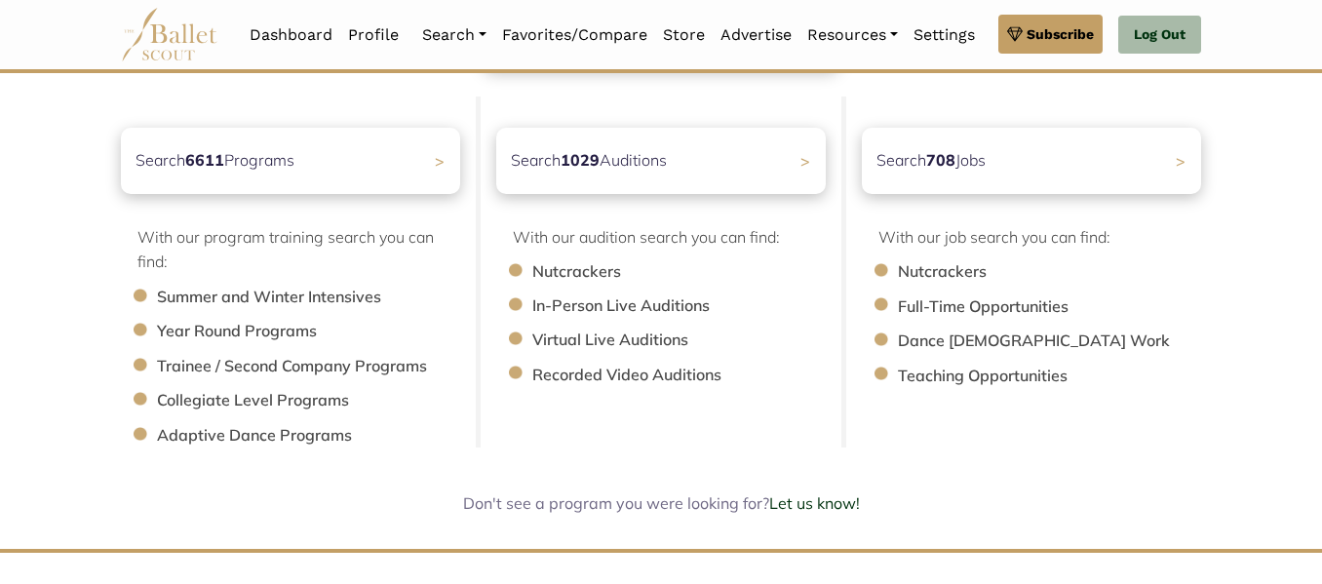
scroll to position [218, 0]
click at [630, 178] on div "Search 1029 Auditions >" at bounding box center [661, 158] width 346 height 69
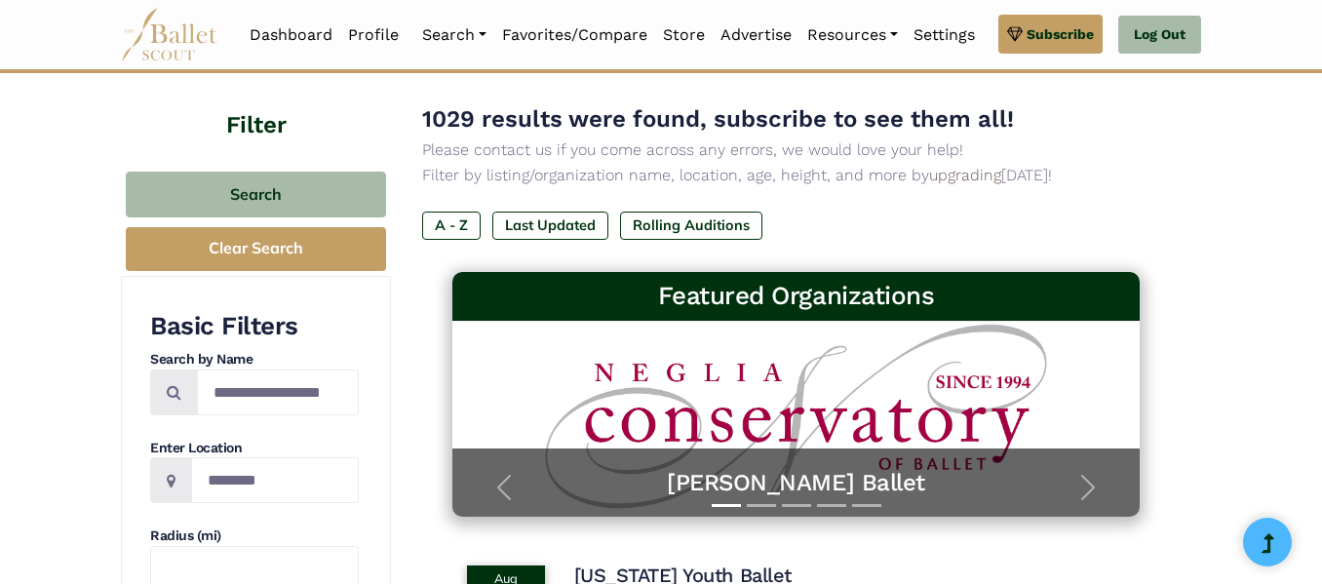
scroll to position [97, 0]
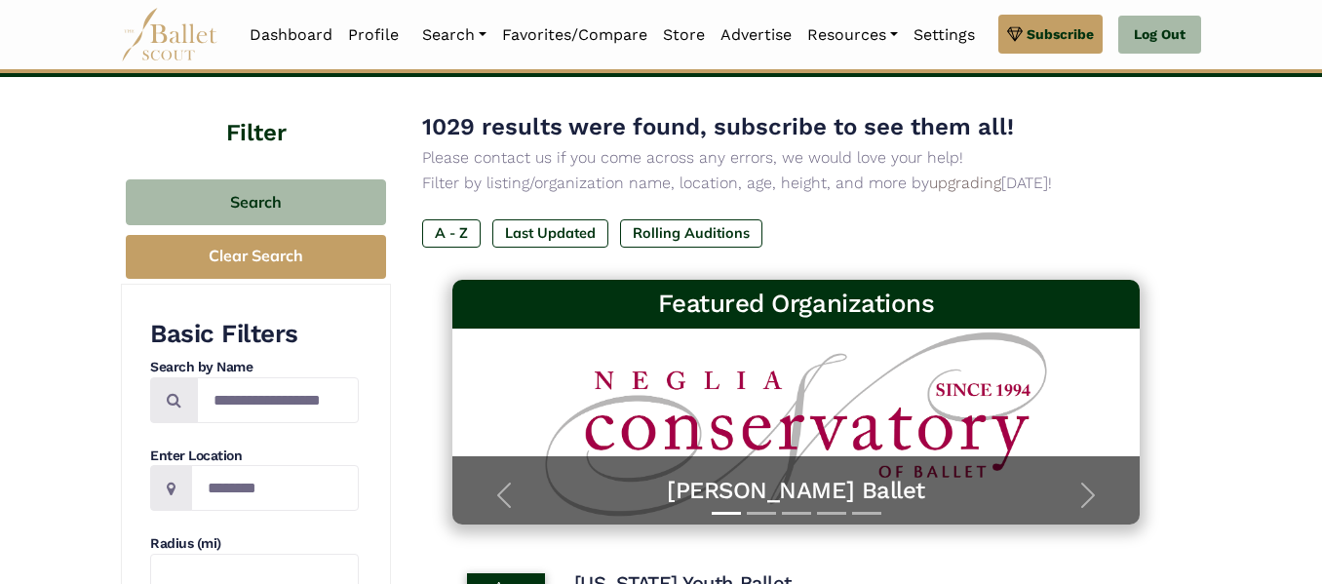
click at [241, 513] on div "Basic Filters Search by Name Enter Location Radius (mi) Audition Type In-Person…" at bounding box center [254, 525] width 209 height 414
click at [240, 491] on input "Location" at bounding box center [275, 488] width 168 height 46
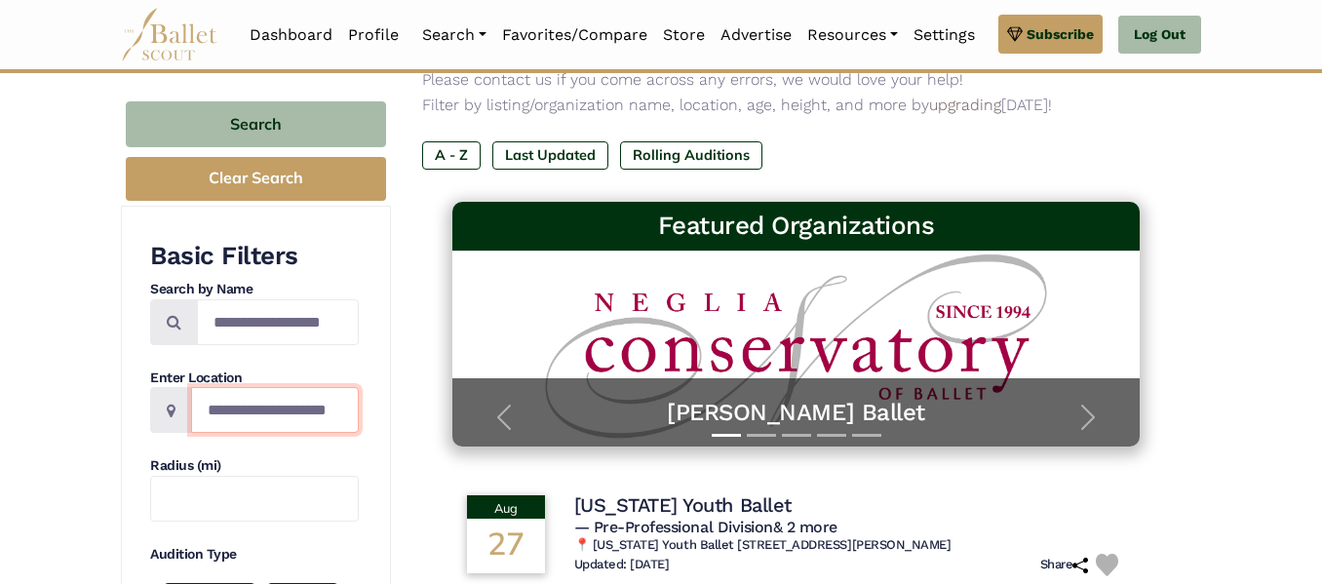
scroll to position [0, 13]
type input "**********"
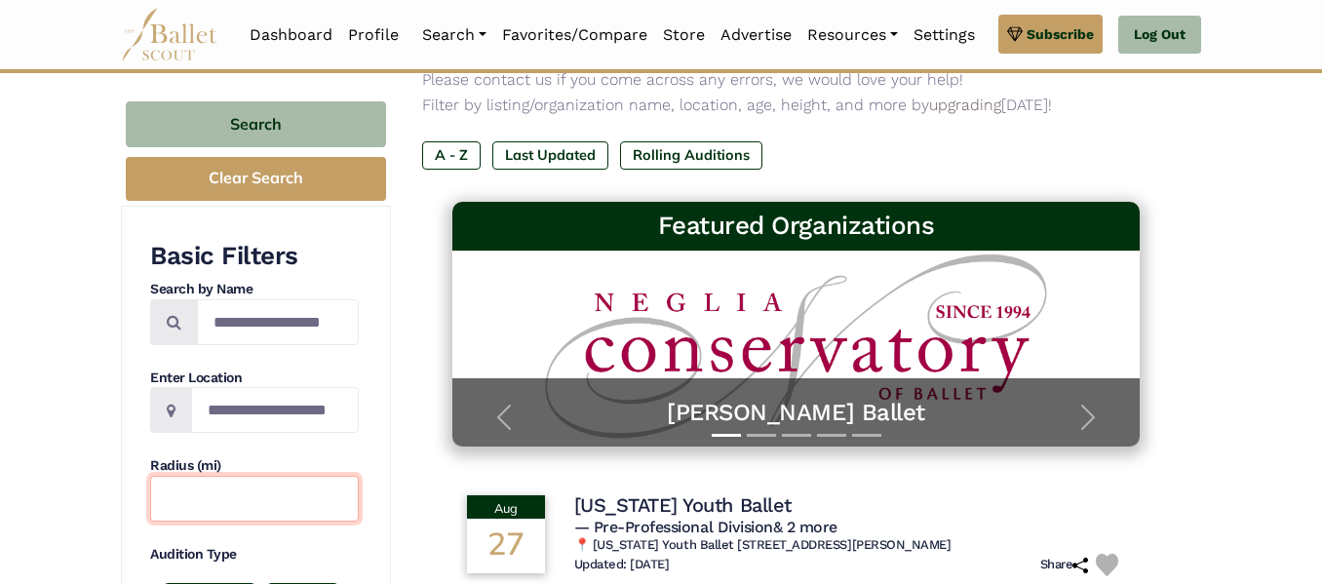
click at [240, 506] on input "text" at bounding box center [254, 499] width 209 height 46
type input "***"
click at [337, 538] on div "**********" at bounding box center [254, 447] width 209 height 414
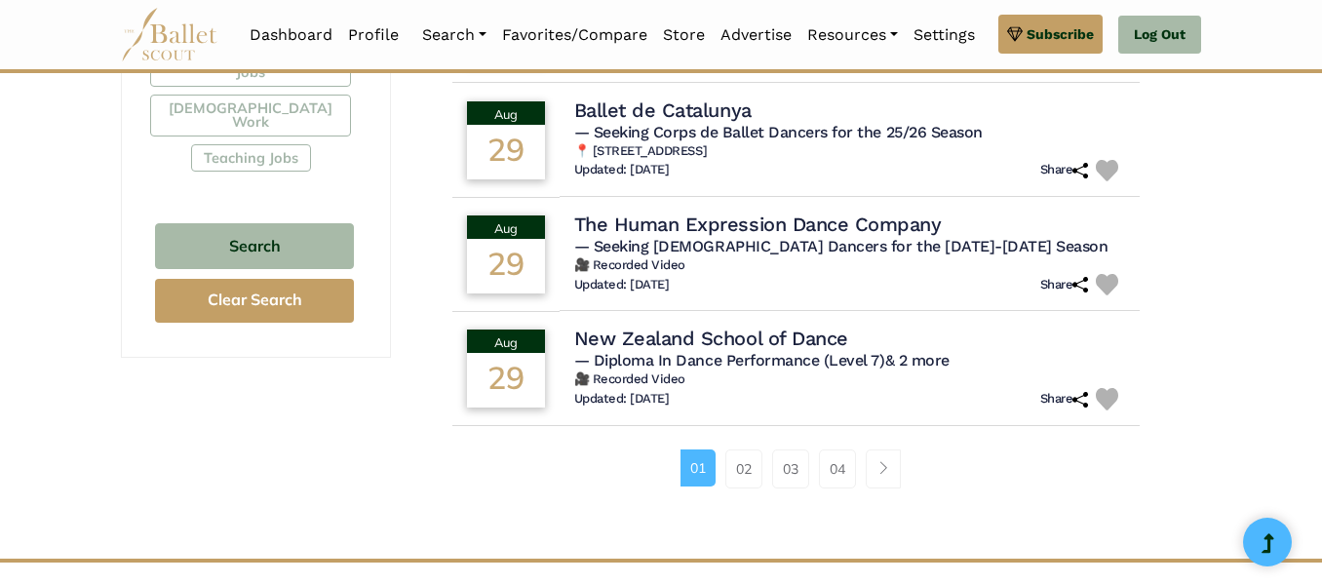
scroll to position [1265, 0]
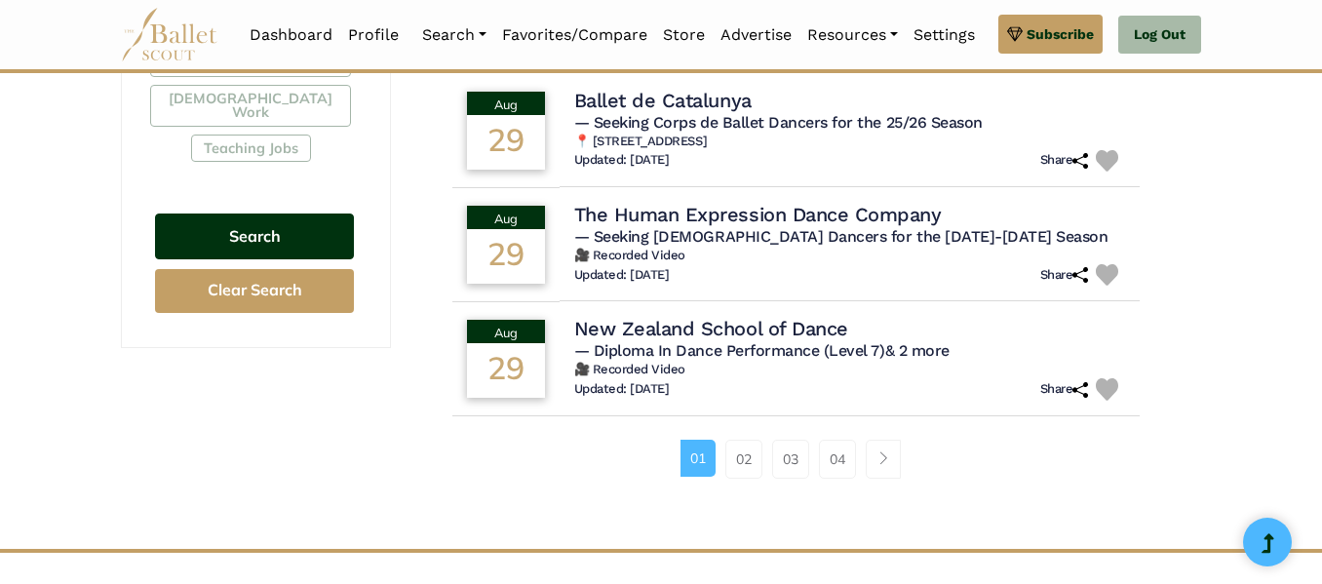
click at [270, 220] on button "Search" at bounding box center [254, 236] width 199 height 46
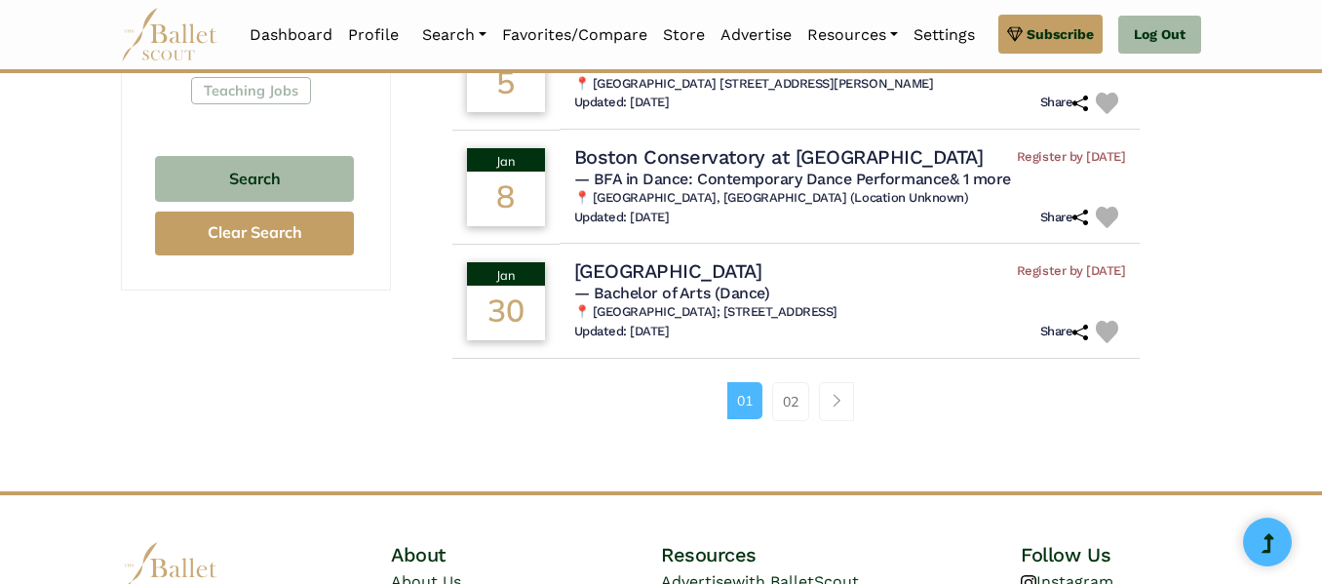
scroll to position [1326, 0]
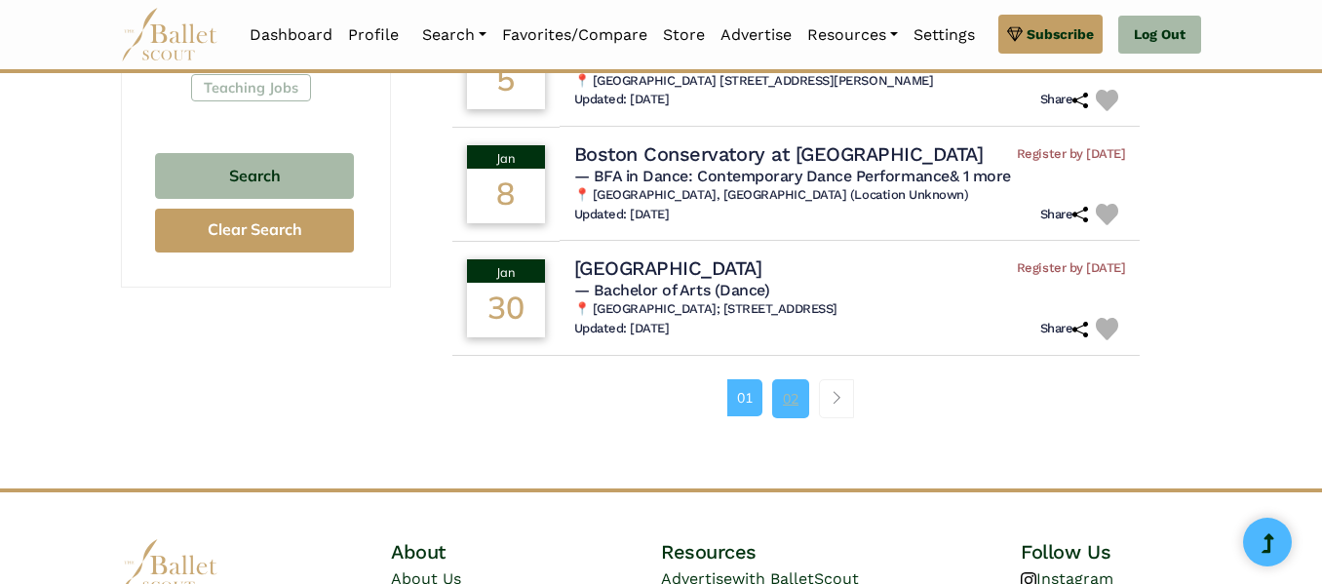
click at [797, 413] on link "02" at bounding box center [790, 398] width 37 height 39
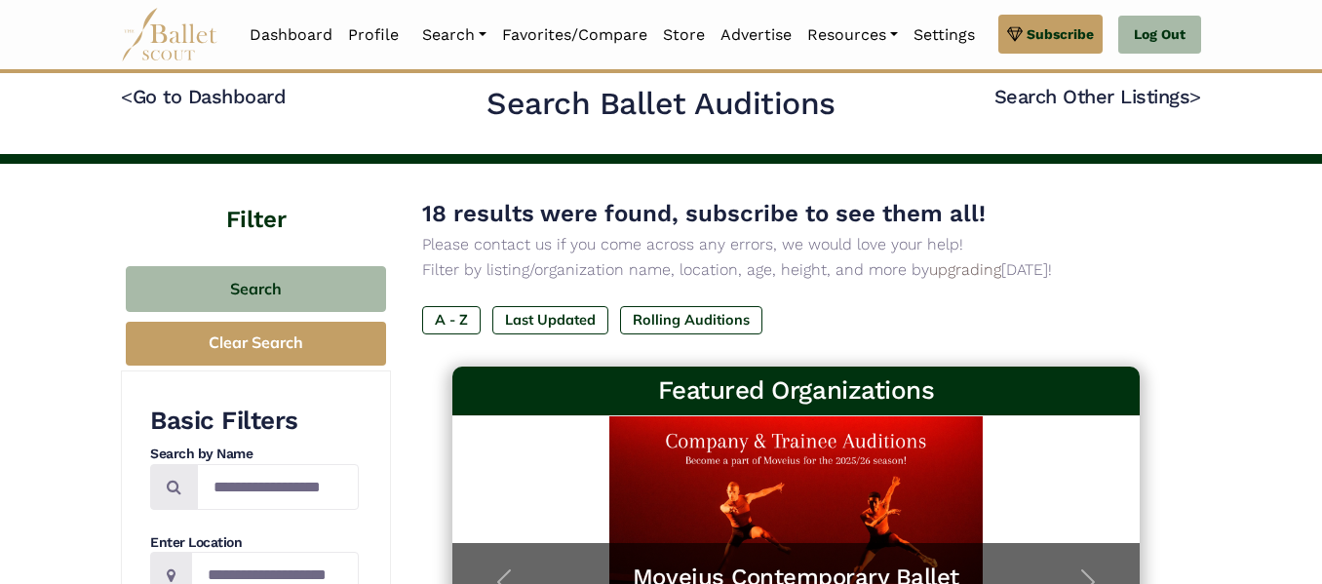
scroll to position [4, 0]
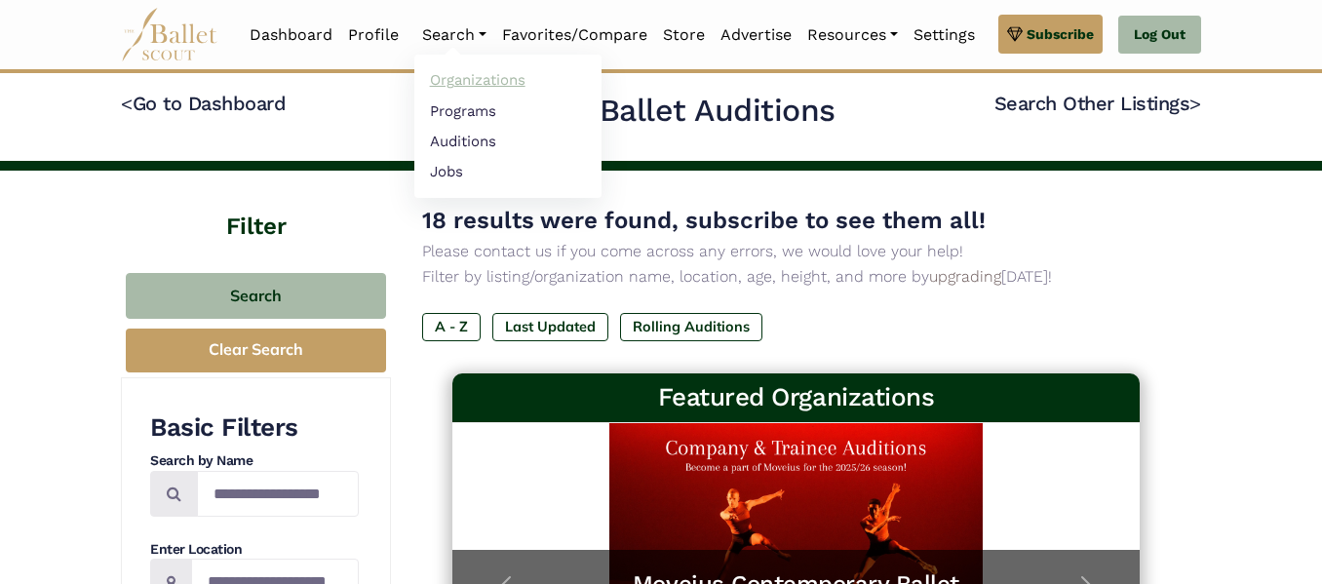
click at [481, 77] on link "Organizations" at bounding box center [507, 80] width 187 height 30
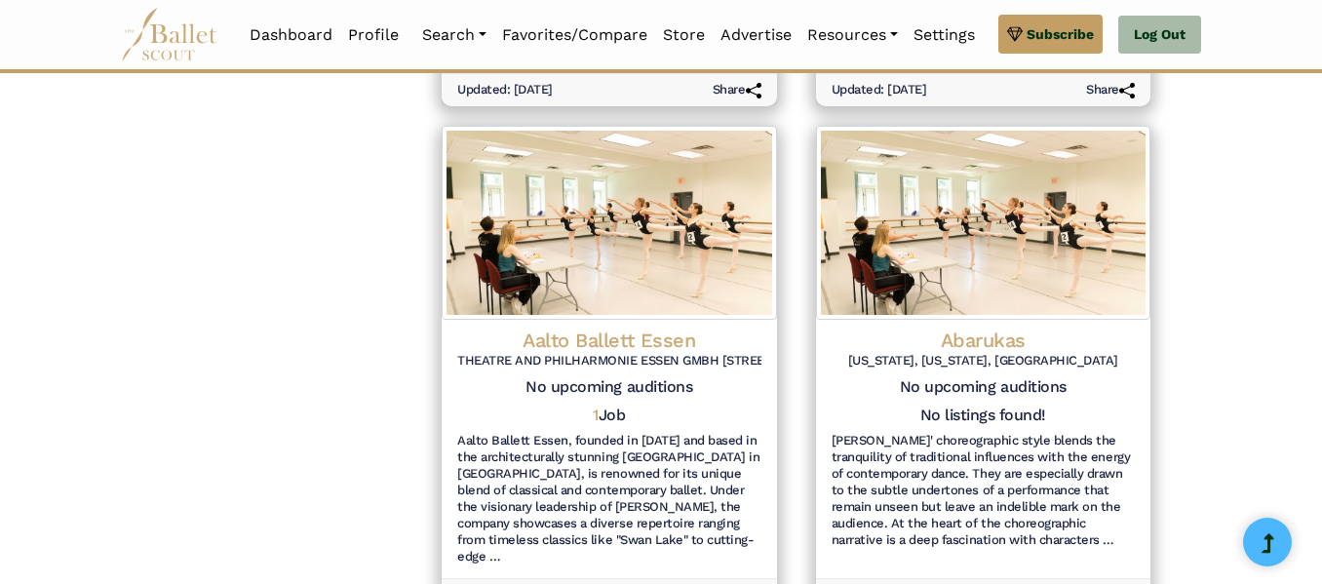
scroll to position [340, 0]
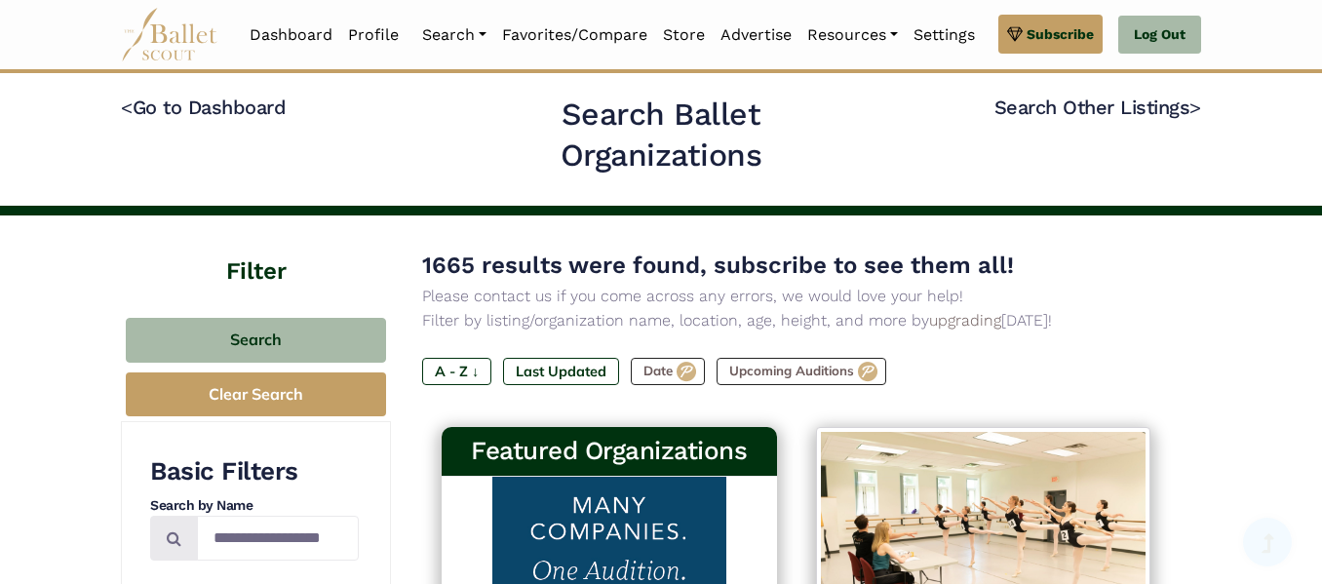
scroll to position [10, 0]
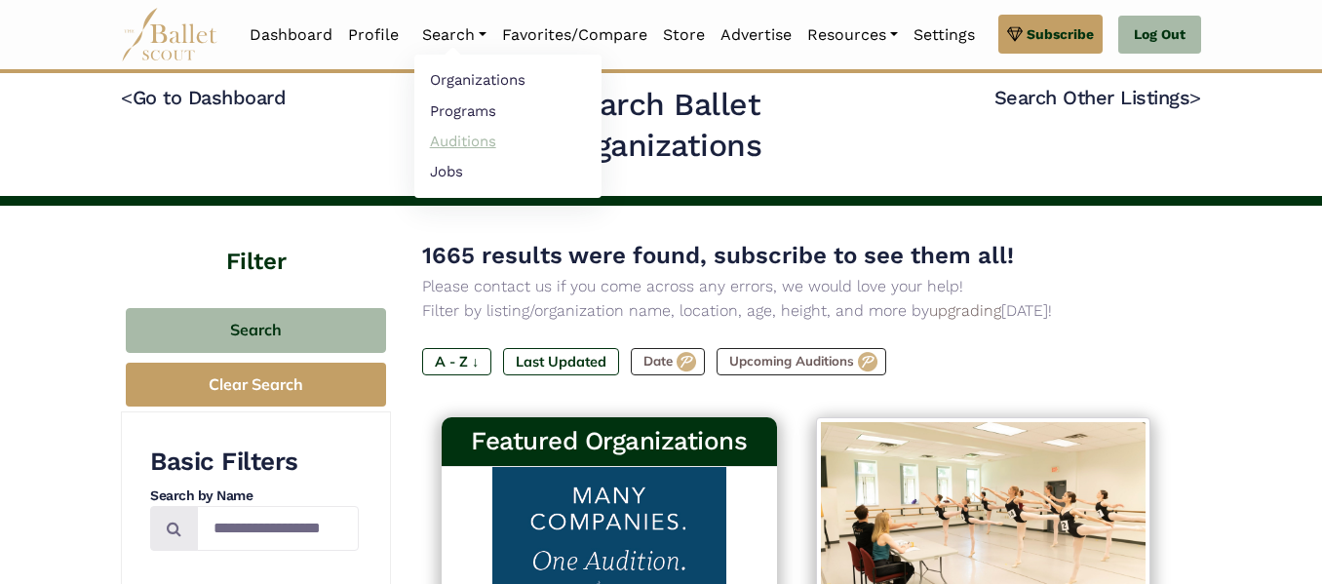
click at [446, 151] on link "Auditions" at bounding box center [507, 141] width 187 height 30
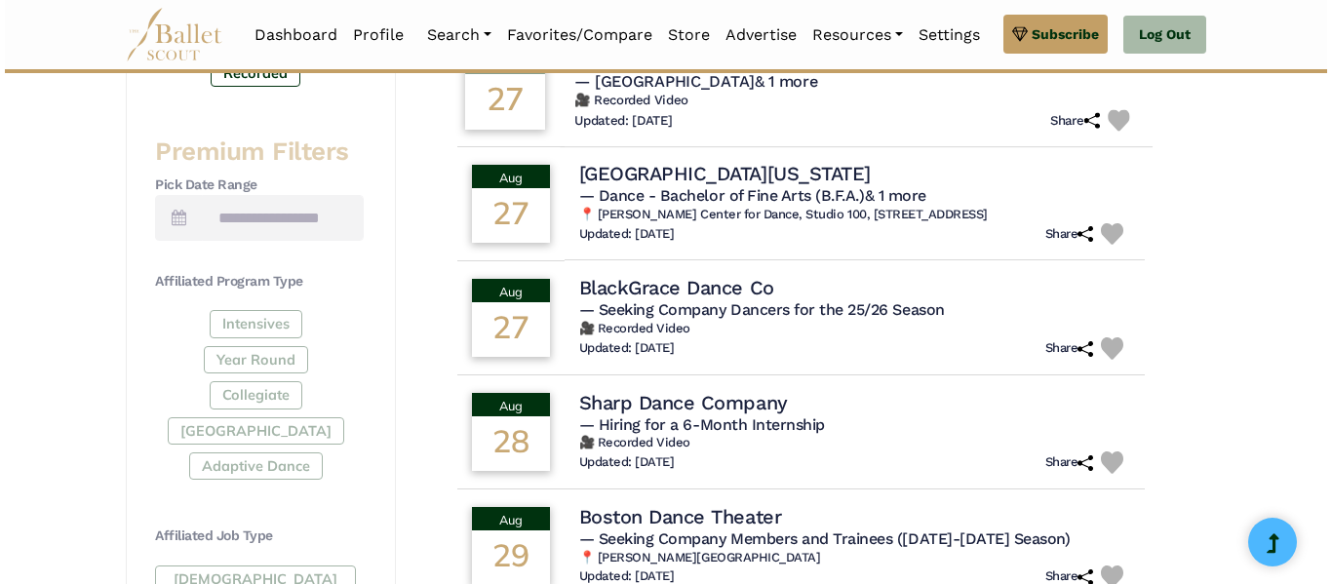
scroll to position [737, 0]
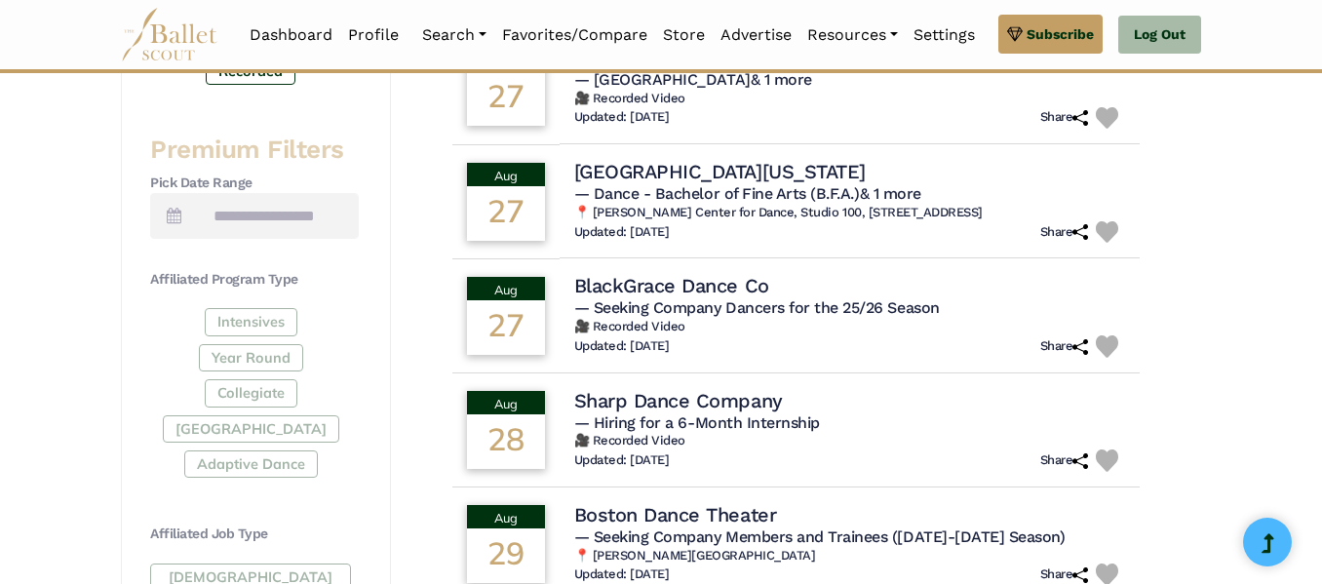
click at [1227, 303] on div "Filter Search Clear Search Basic Filters Search by Name Enter Location Radius (…" at bounding box center [661, 395] width 1322 height 1914
click at [623, 298] on h4 "BlackGrace Dance Co" at bounding box center [668, 285] width 199 height 26
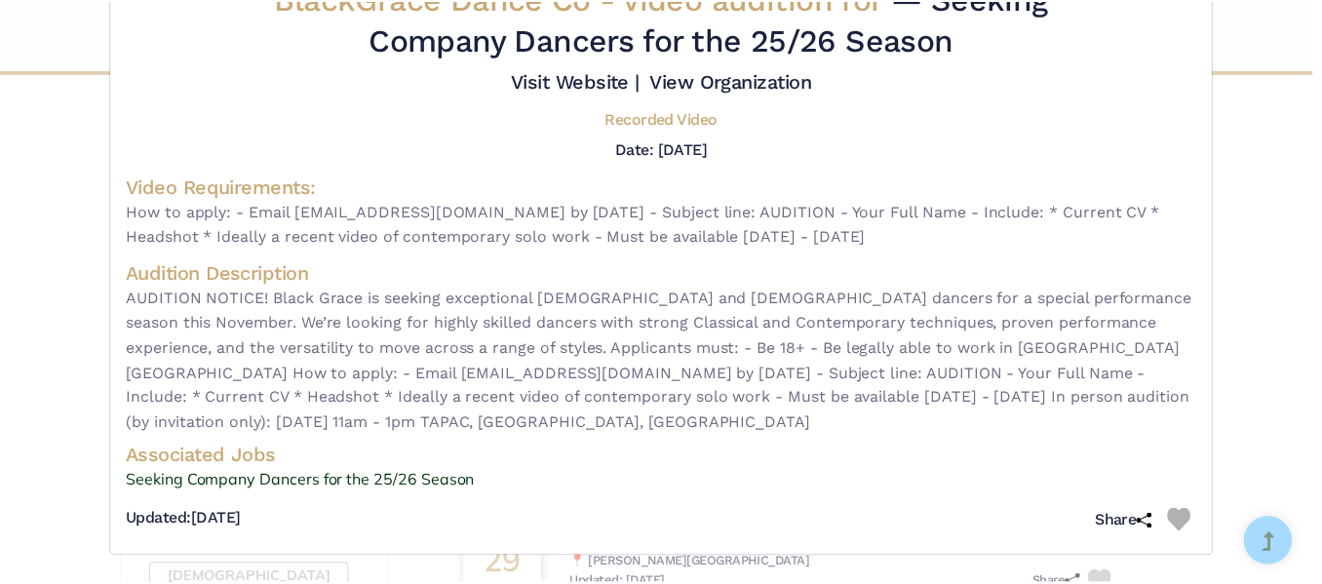
scroll to position [0, 0]
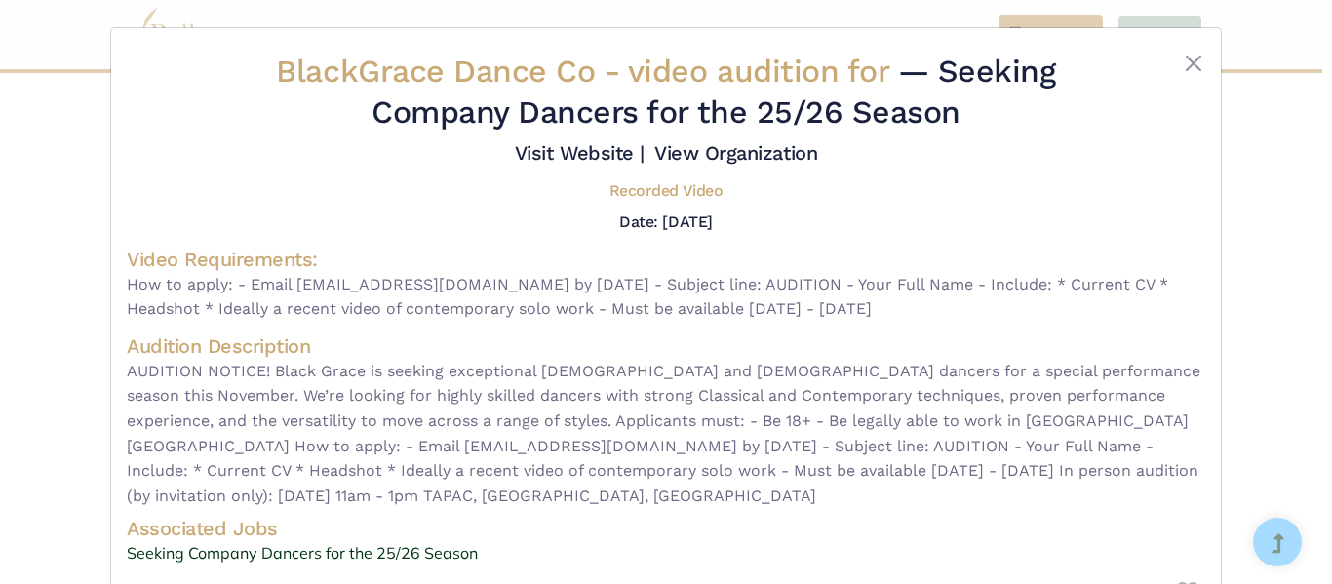
click at [1174, 69] on div at bounding box center [1160, 96] width 90 height 89
click at [1184, 67] on button "Close" at bounding box center [1192, 63] width 23 height 23
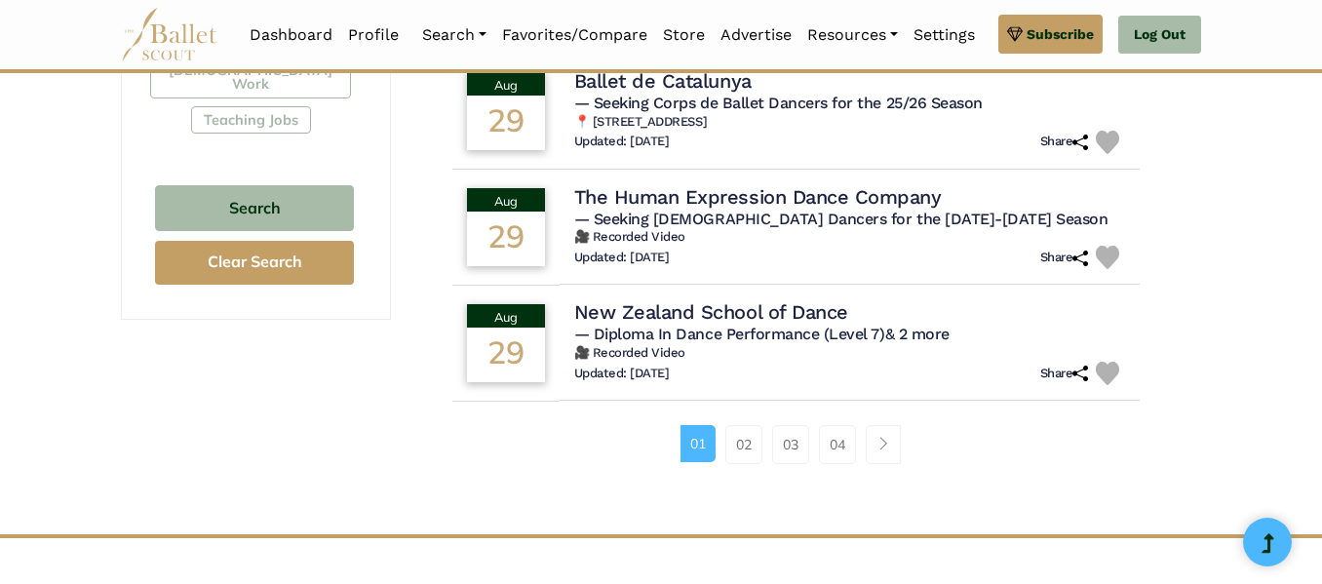
scroll to position [1294, 0]
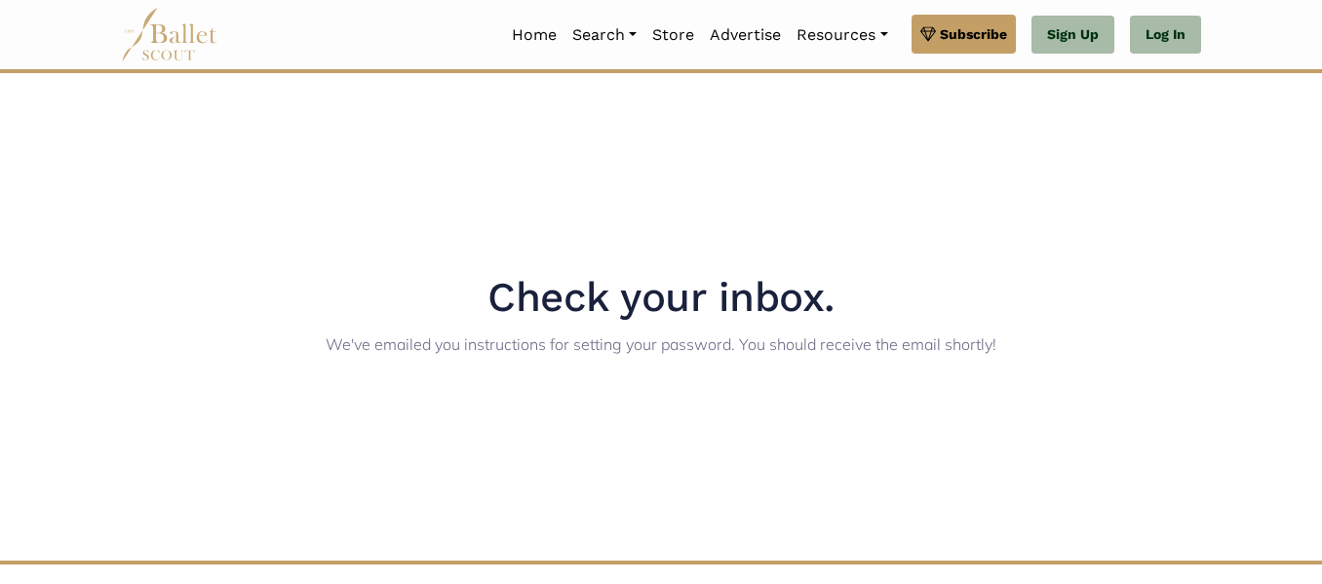
click at [391, 228] on div "Check your inbox. We've emailed you instructions for setting your password. You…" at bounding box center [660, 316] width 1111 height 487
